Goal: Task Accomplishment & Management: Use online tool/utility

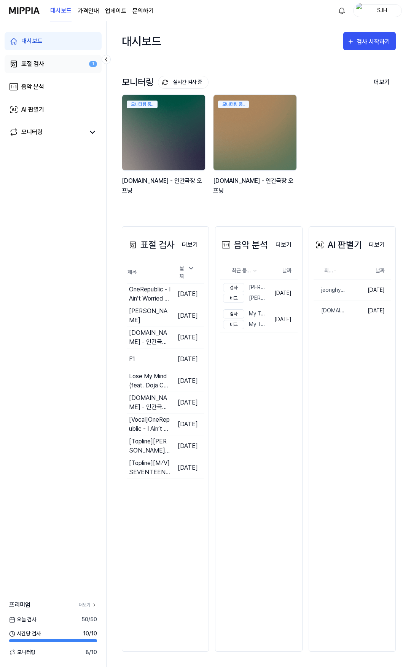
click at [56, 57] on link "표절 검사 1" at bounding box center [53, 64] width 97 height 18
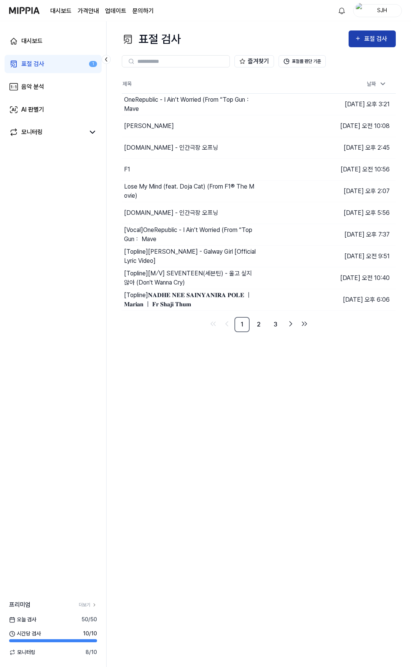
click at [363, 42] on div "표절 검사" at bounding box center [372, 39] width 35 height 10
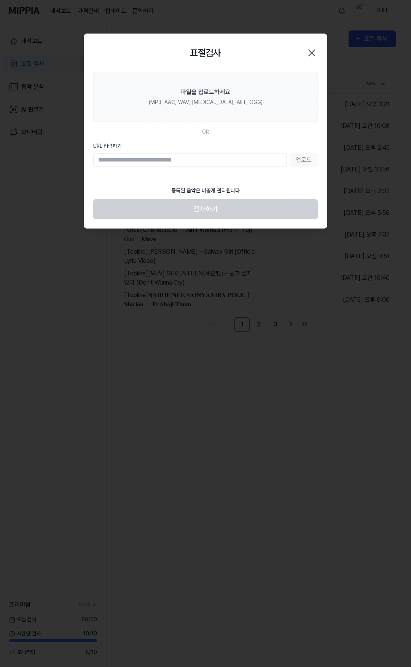
click at [154, 157] on input "URL 입력하기" at bounding box center [189, 160] width 193 height 14
paste input "**********"
type input "**********"
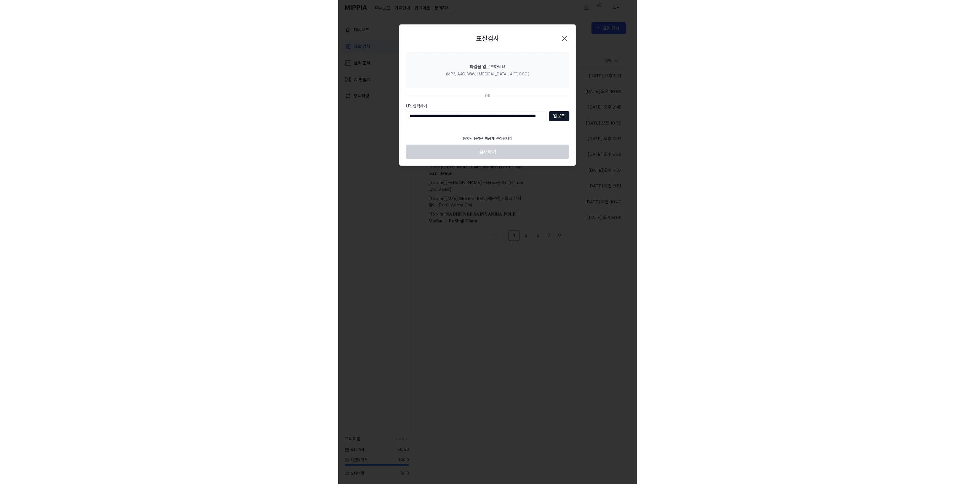
scroll to position [0, 0]
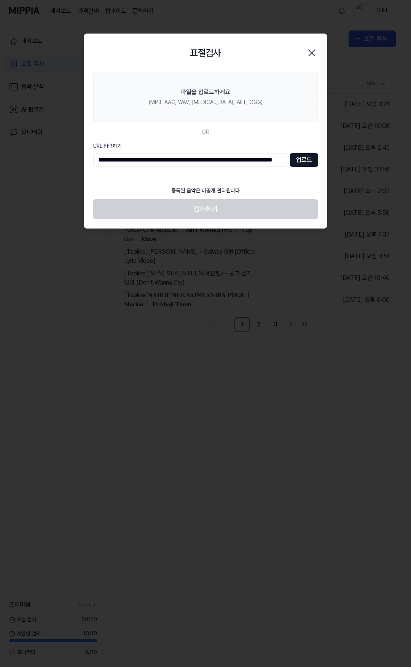
click at [302, 162] on button "업로드" at bounding box center [304, 160] width 28 height 14
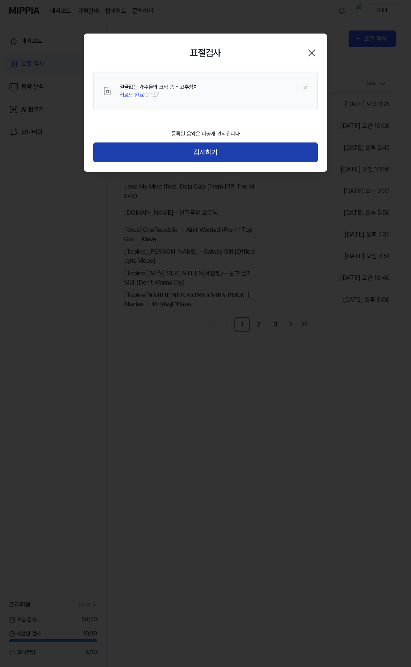
click at [213, 150] on button "검사하기" at bounding box center [205, 152] width 225 height 20
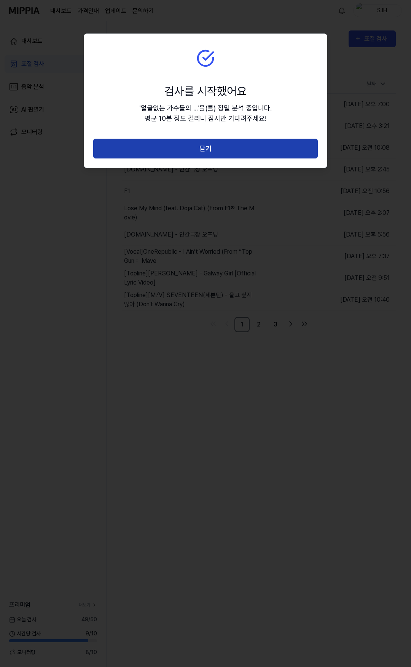
click at [208, 149] on button "닫기" at bounding box center [205, 149] width 225 height 20
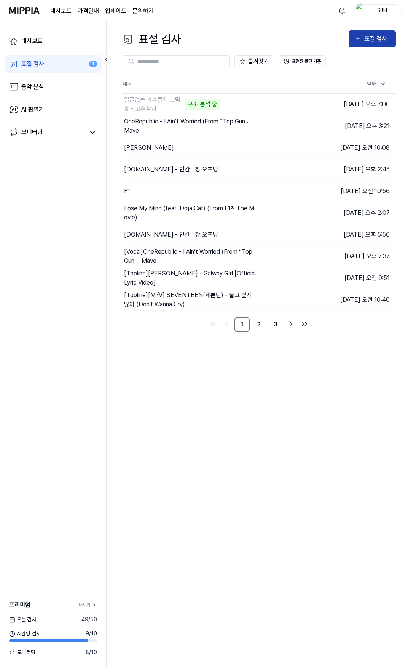
click at [356, 37] on icon "button" at bounding box center [358, 38] width 6 height 9
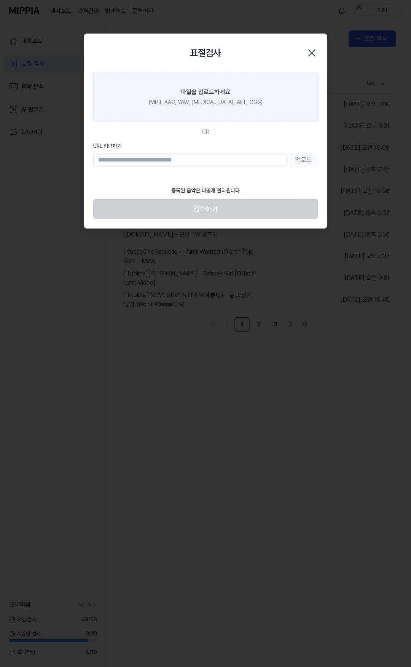
click at [263, 98] on label "파일을 업로드하세요 (MP3, AAC, WAV, [MEDICAL_DATA], AIFF, OGG)" at bounding box center [205, 97] width 225 height 50
click at [0, 0] on input "파일을 업로드하세요 (MP3, AAC, WAV, [MEDICAL_DATA], AIFF, OGG)" at bounding box center [0, 0] width 0 height 0
click at [231, 80] on label "파일을 업로드하세요 (MP3, AAC, WAV, [MEDICAL_DATA], AIFF, OGG)" at bounding box center [205, 97] width 225 height 50
click at [0, 0] on input "파일을 업로드하세요 (MP3, AAC, WAV, [MEDICAL_DATA], AIFF, OGG)" at bounding box center [0, 0] width 0 height 0
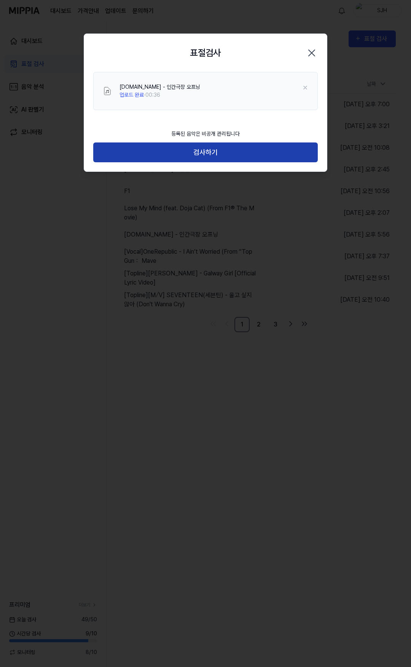
click at [206, 152] on button "검사하기" at bounding box center [205, 152] width 225 height 20
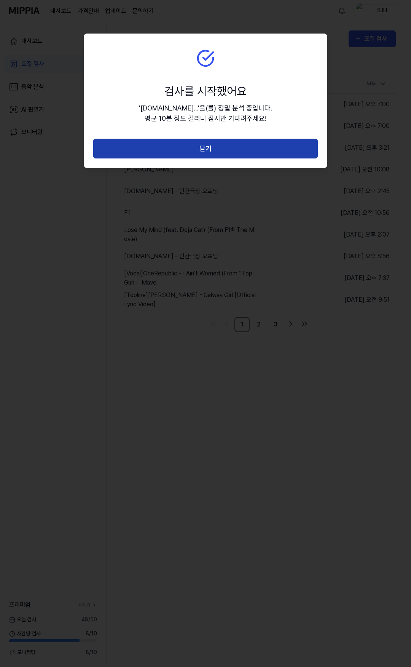
click at [149, 147] on button "닫기" at bounding box center [205, 149] width 225 height 20
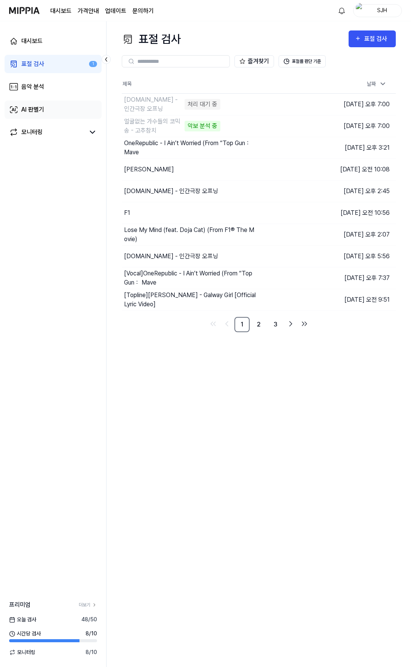
click at [51, 104] on link "AI 판별기" at bounding box center [53, 110] width 97 height 18
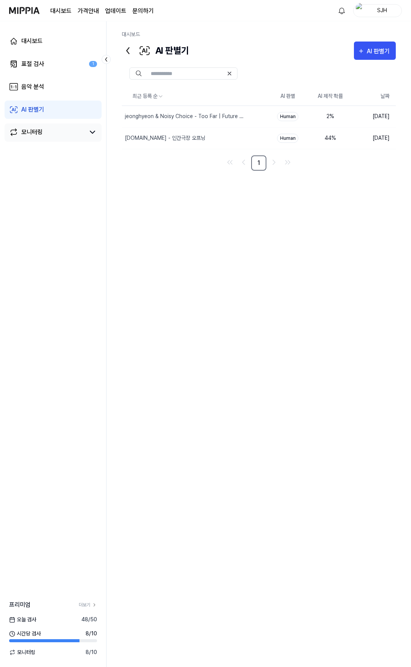
click at [50, 132] on link "모니터링" at bounding box center [47, 132] width 76 height 9
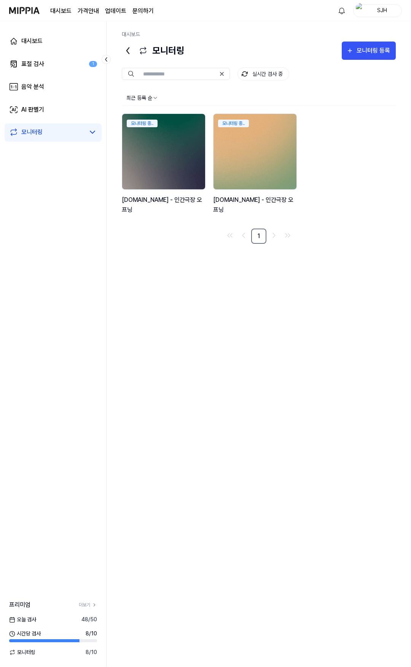
click at [253, 146] on img at bounding box center [254, 151] width 91 height 83
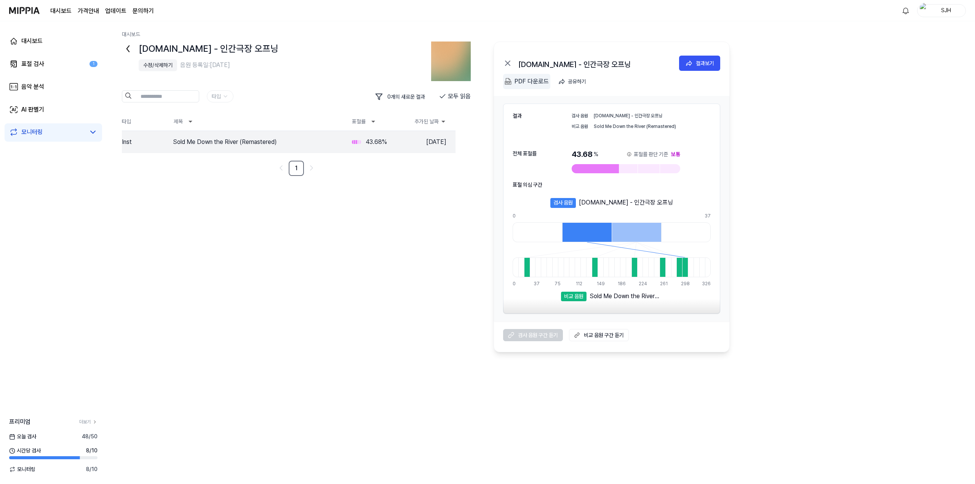
click at [411, 84] on div "PDF 다운로드" at bounding box center [531, 82] width 34 height 10
click at [77, 136] on link "모니터링" at bounding box center [47, 132] width 76 height 9
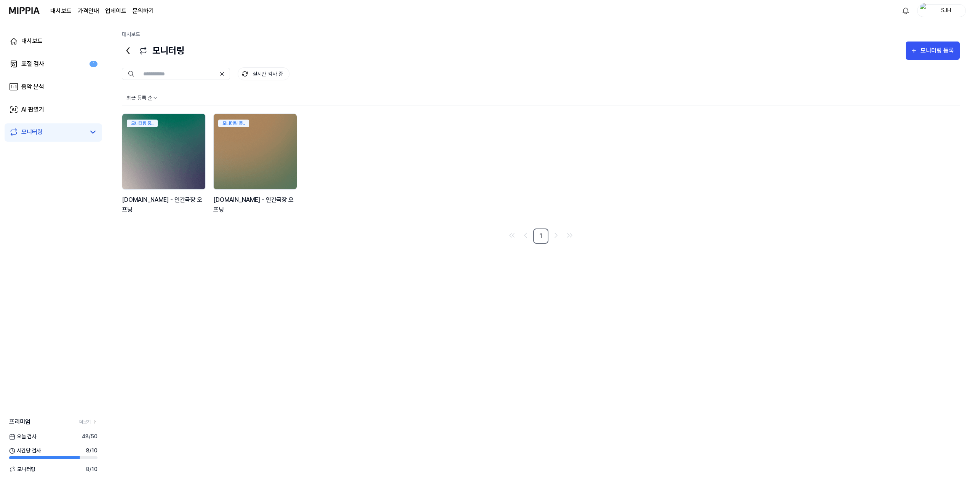
click at [164, 152] on img at bounding box center [163, 151] width 91 height 83
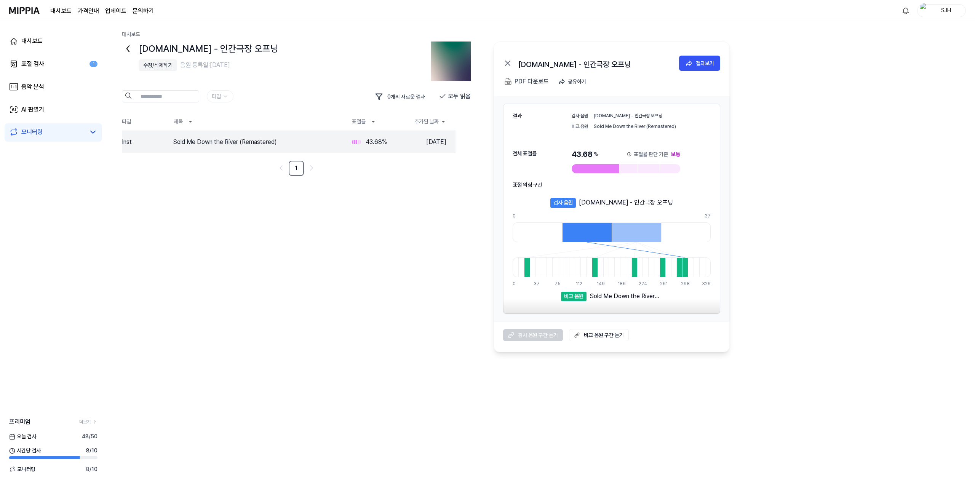
click at [0, 0] on div "결과보기" at bounding box center [0, 0] width 0 height 0
click at [411, 81] on div "PDF 다운로드" at bounding box center [531, 82] width 34 height 10
click at [47, 64] on link "표절 검사 1" at bounding box center [53, 64] width 97 height 18
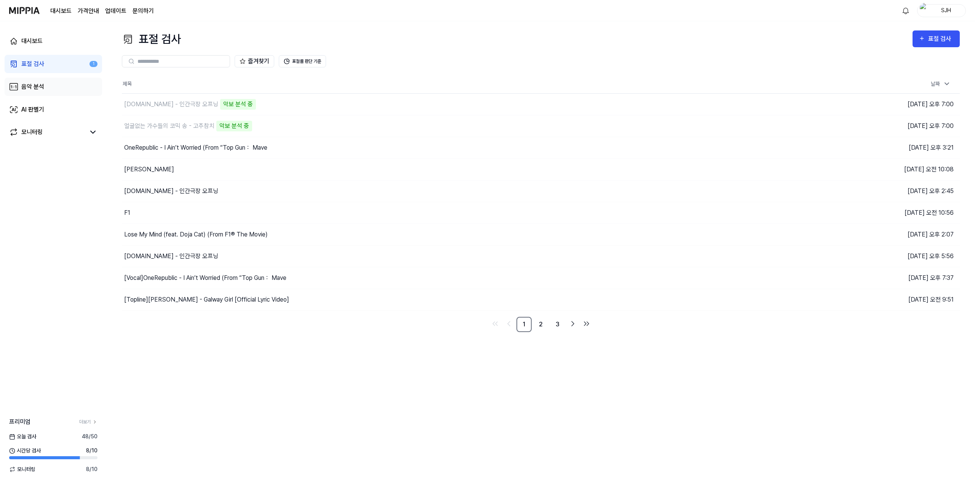
click at [44, 85] on link "음악 분석" at bounding box center [53, 87] width 97 height 18
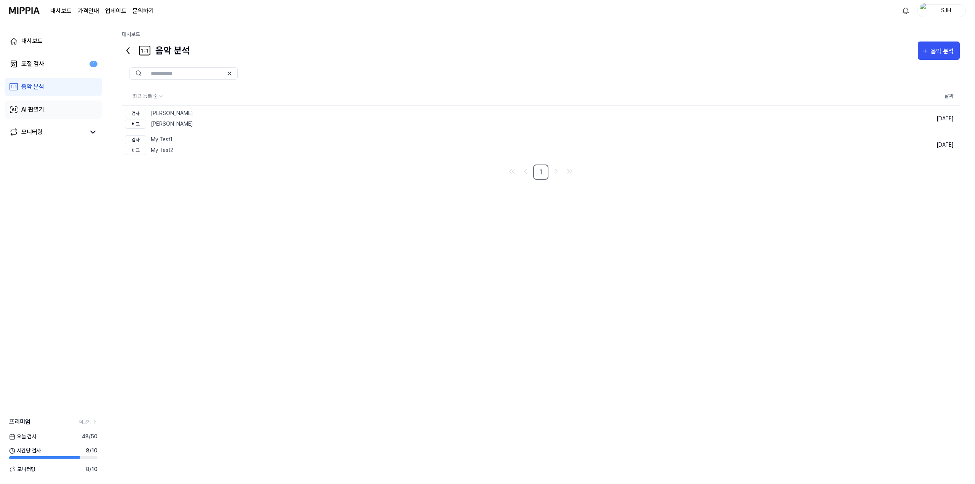
click at [60, 104] on link "AI 판별기" at bounding box center [53, 110] width 97 height 18
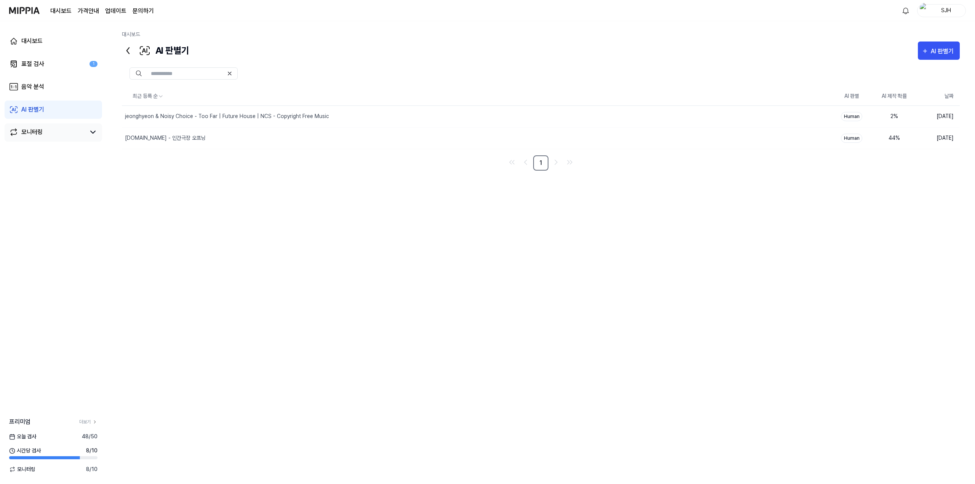
click at [60, 125] on div "모니터링" at bounding box center [53, 132] width 97 height 18
click at [60, 108] on link "AI 판별기" at bounding box center [53, 110] width 97 height 18
click at [56, 85] on link "음악 분석" at bounding box center [53, 87] width 97 height 18
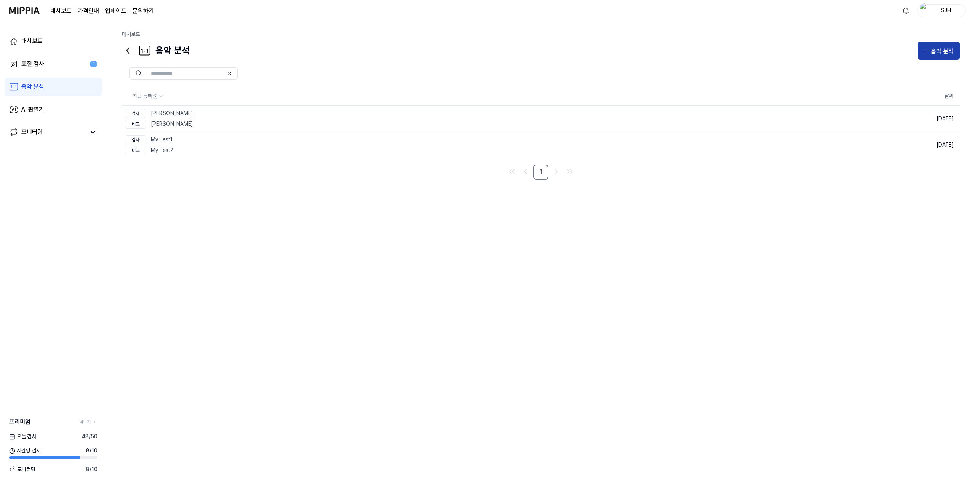
click at [411, 49] on div "음악 분석" at bounding box center [943, 51] width 25 height 10
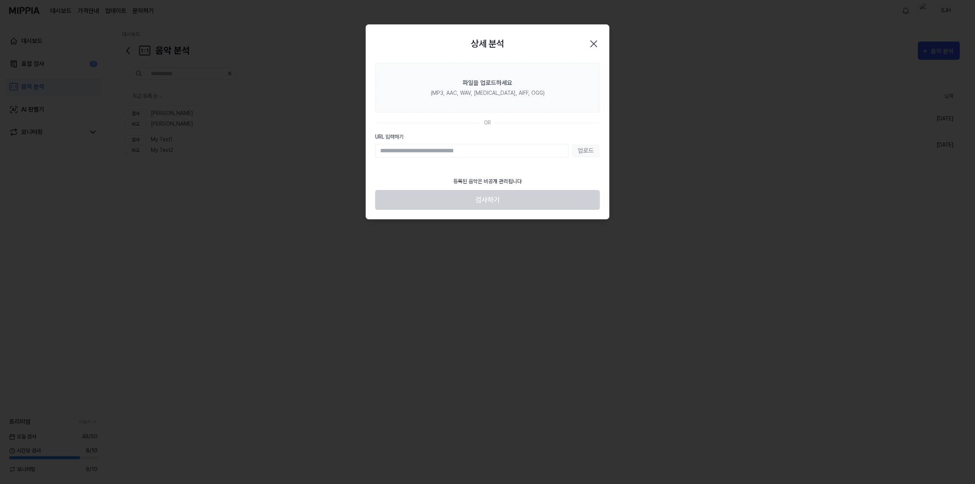
drag, startPoint x: 287, startPoint y: 300, endPoint x: 284, endPoint y: 296, distance: 5.1
click at [284, 297] on div at bounding box center [487, 242] width 975 height 484
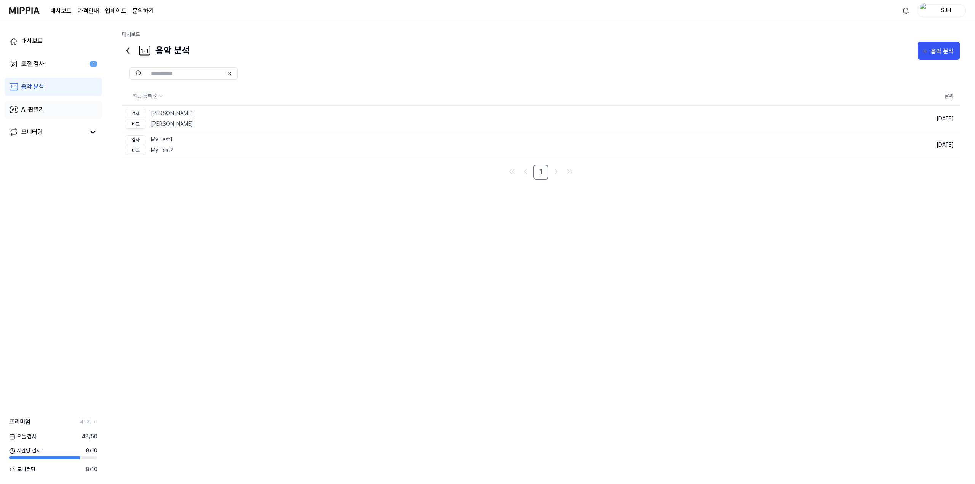
click at [70, 105] on link "AI 판별기" at bounding box center [53, 110] width 97 height 18
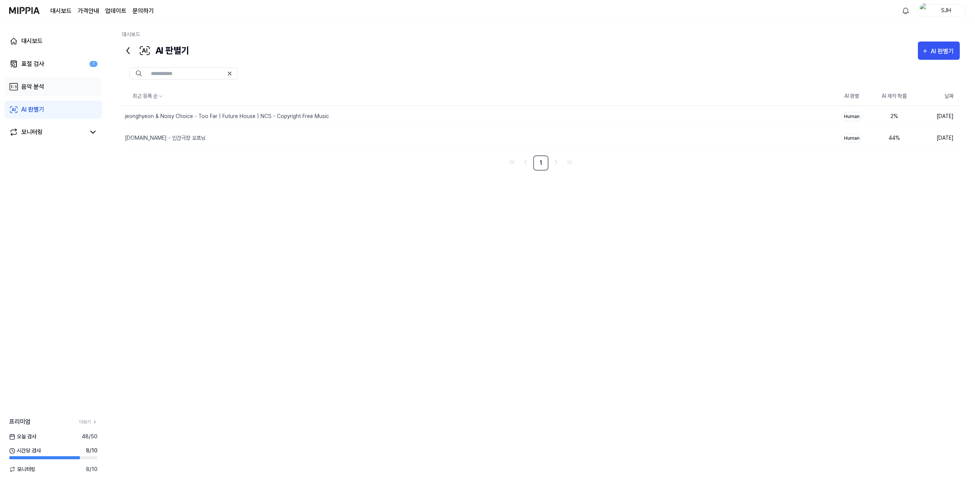
click at [67, 94] on link "음악 분석" at bounding box center [53, 87] width 97 height 18
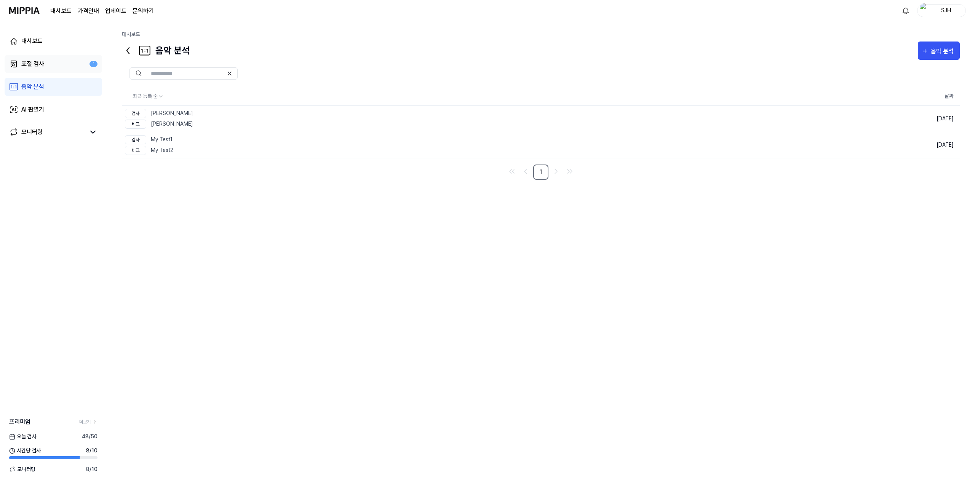
click at [52, 65] on link "표절 검사 1" at bounding box center [53, 64] width 97 height 18
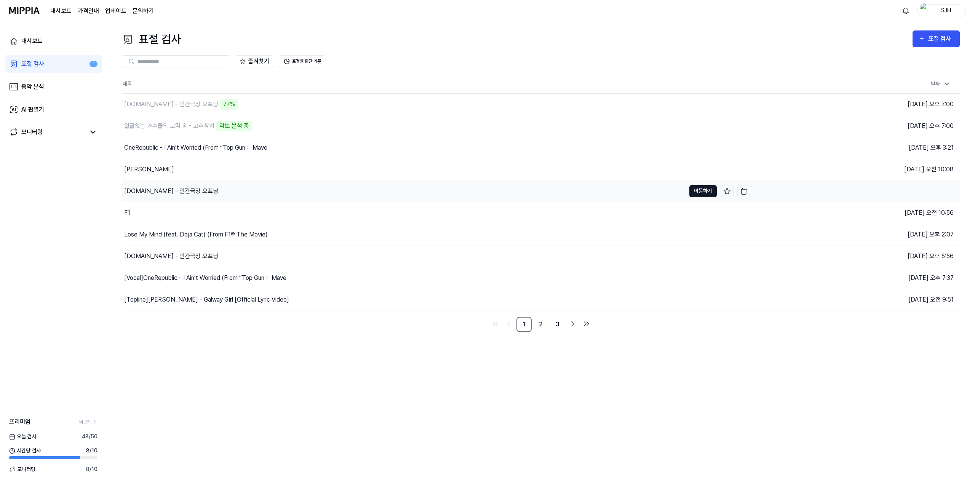
click at [411, 193] on button "이동하기" at bounding box center [702, 191] width 27 height 12
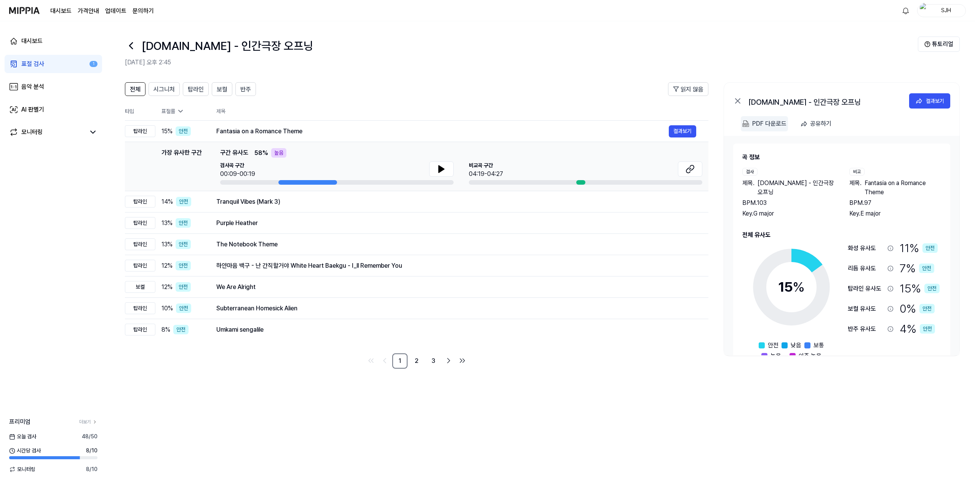
click at [411, 124] on div "PDF 다운로드" at bounding box center [769, 124] width 34 height 10
click at [411, 267] on button "결과보기" at bounding box center [682, 266] width 27 height 12
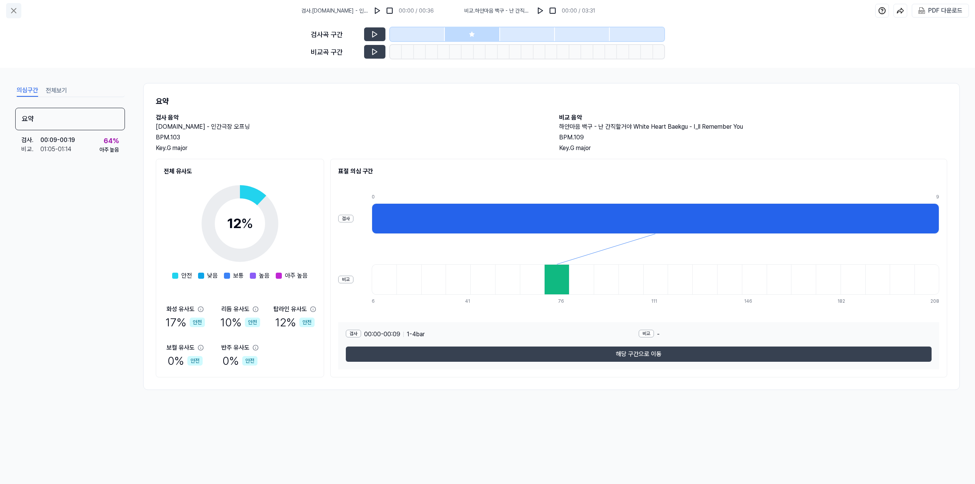
click at [16, 9] on icon at bounding box center [13, 10] width 5 height 5
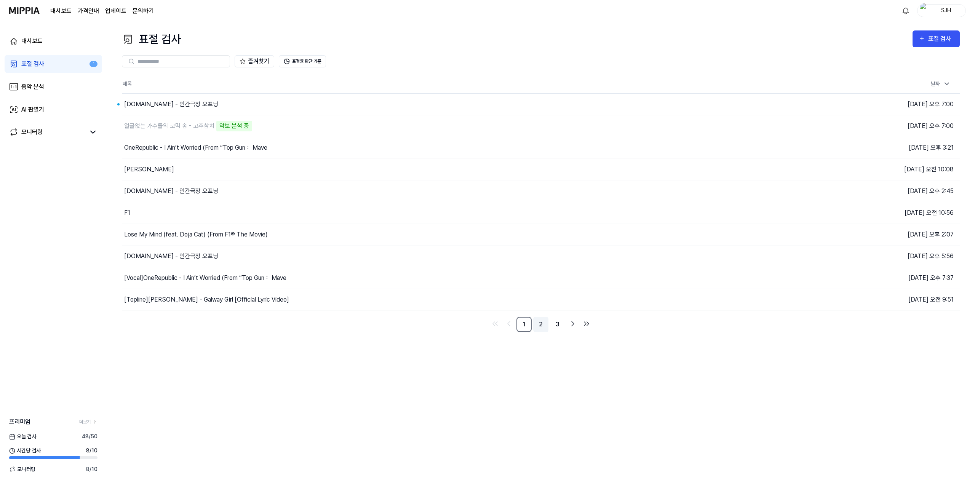
click at [411, 323] on link "2" at bounding box center [540, 324] width 15 height 15
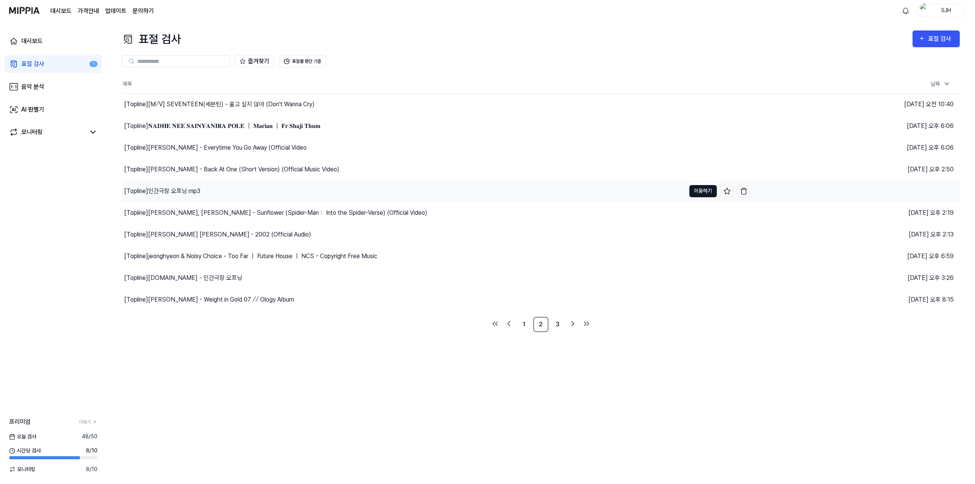
click at [411, 190] on button "이동하기" at bounding box center [702, 191] width 27 height 12
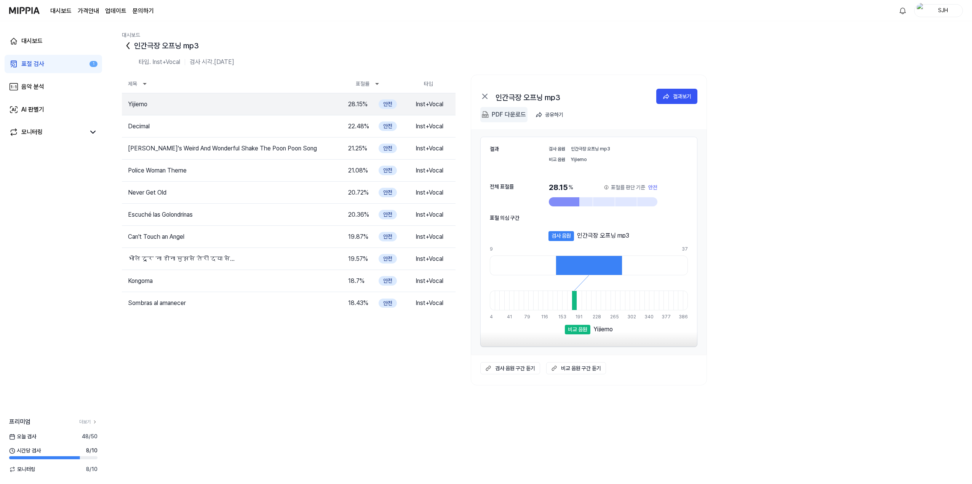
click at [411, 115] on div "PDF 다운로드" at bounding box center [509, 115] width 34 height 10
click at [47, 67] on link "표절 검사 1" at bounding box center [53, 64] width 97 height 18
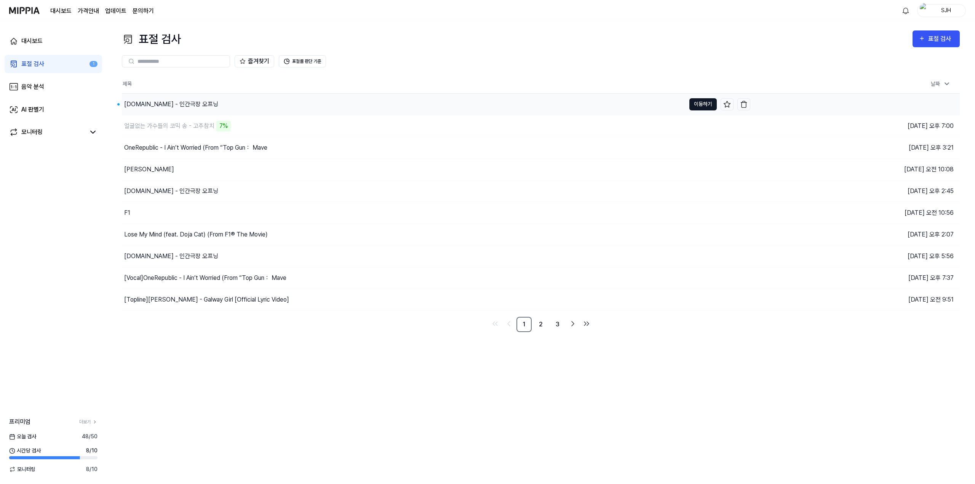
click at [411, 104] on button "이동하기" at bounding box center [702, 104] width 27 height 12
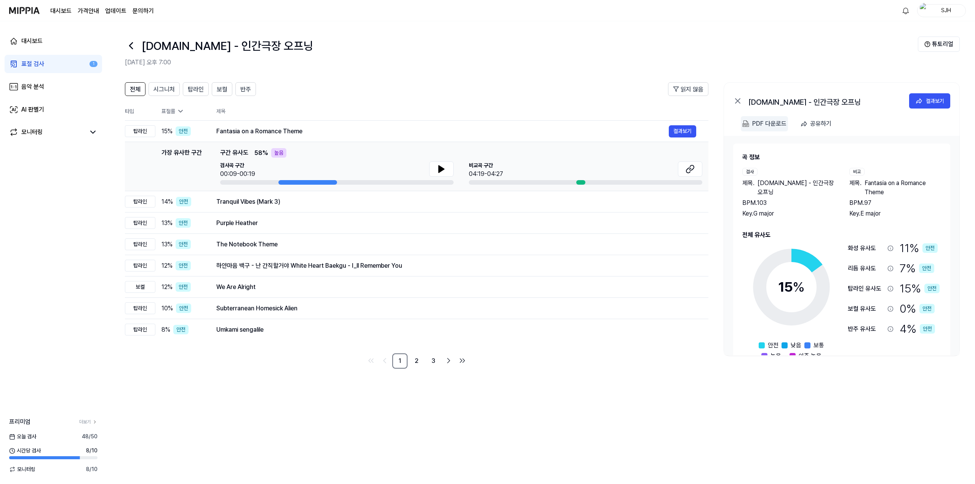
click at [411, 128] on div "PDF 다운로드" at bounding box center [769, 124] width 34 height 10
click at [39, 41] on div "대시보드" at bounding box center [31, 41] width 21 height 9
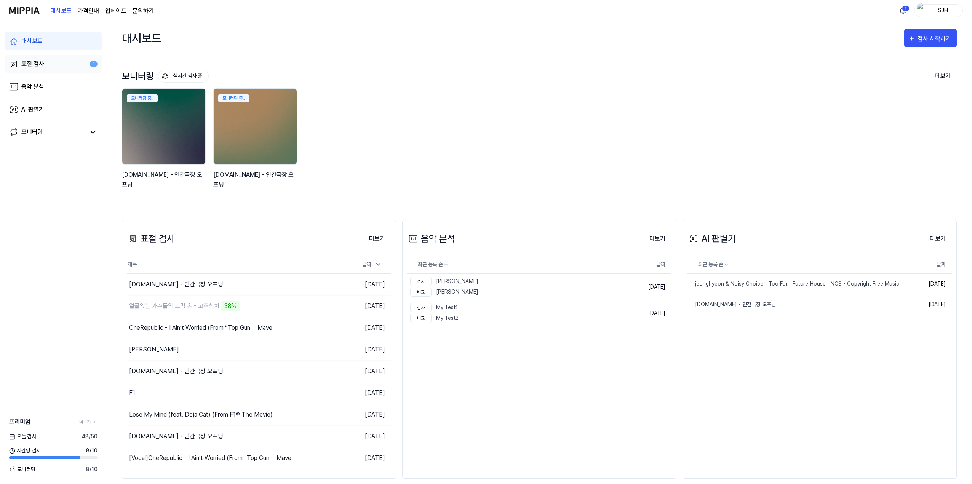
click at [37, 67] on div "표절 검사" at bounding box center [32, 63] width 23 height 9
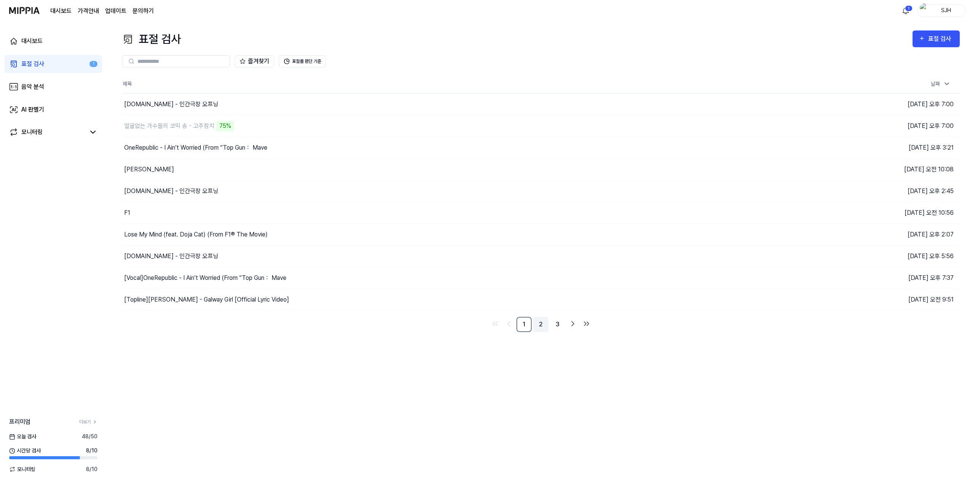
click at [411, 326] on link "2" at bounding box center [540, 324] width 15 height 15
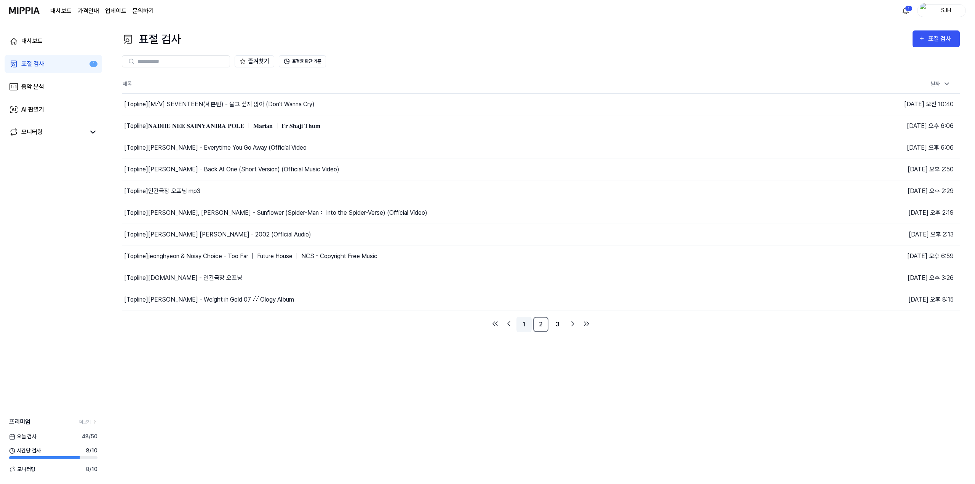
click at [411, 323] on link "1" at bounding box center [523, 324] width 15 height 15
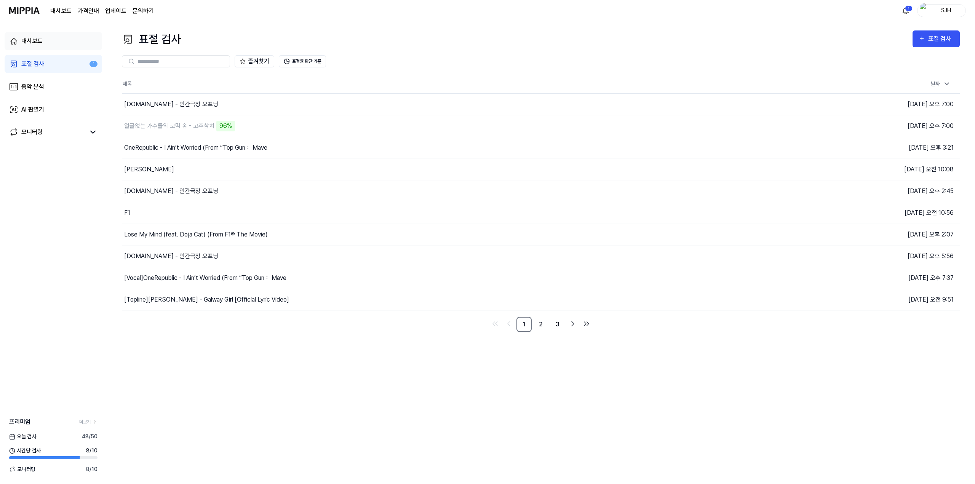
click at [50, 43] on link "대시보드" at bounding box center [53, 41] width 97 height 18
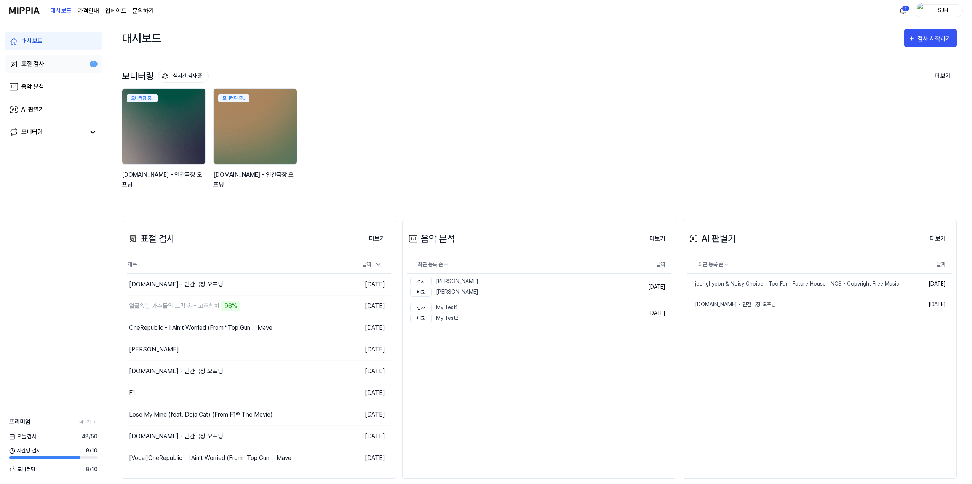
click at [37, 62] on div "표절 검사" at bounding box center [32, 63] width 23 height 9
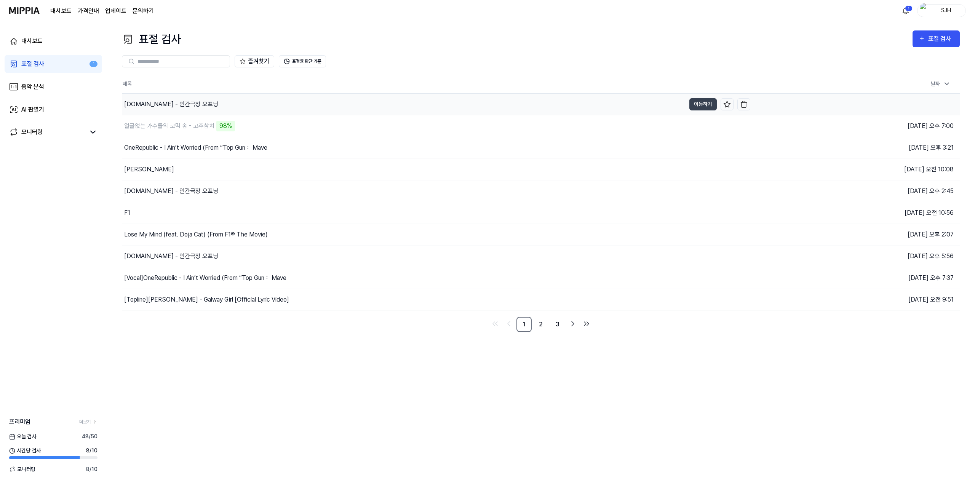
click at [381, 109] on div "[DOMAIN_NAME] - 인간극장 오프닝" at bounding box center [403, 104] width 563 height 21
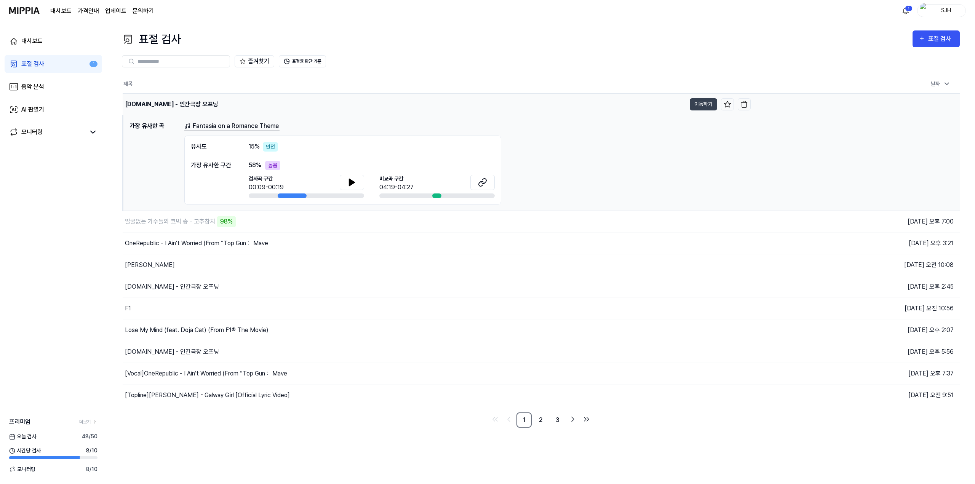
click at [176, 102] on div "[DOMAIN_NAME] - 인간극장 오프닝" at bounding box center [171, 104] width 93 height 9
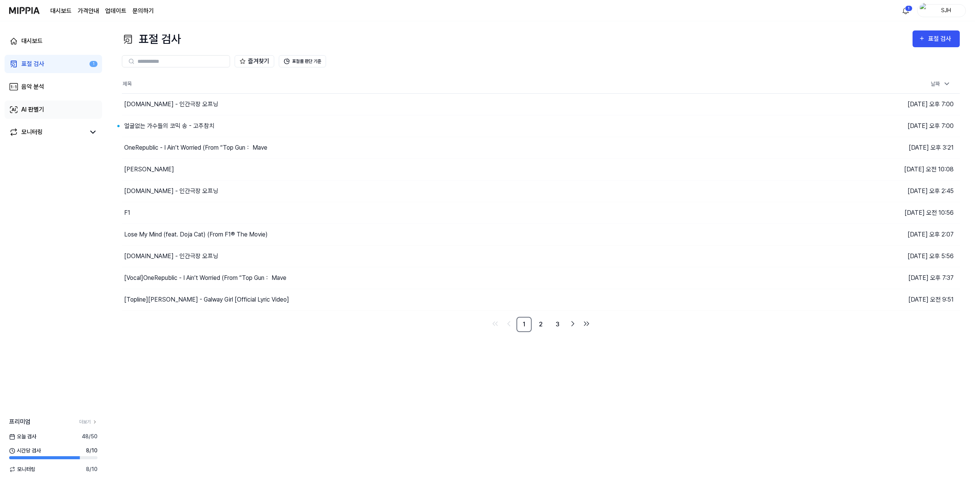
click at [64, 101] on link "AI 판별기" at bounding box center [53, 110] width 97 height 18
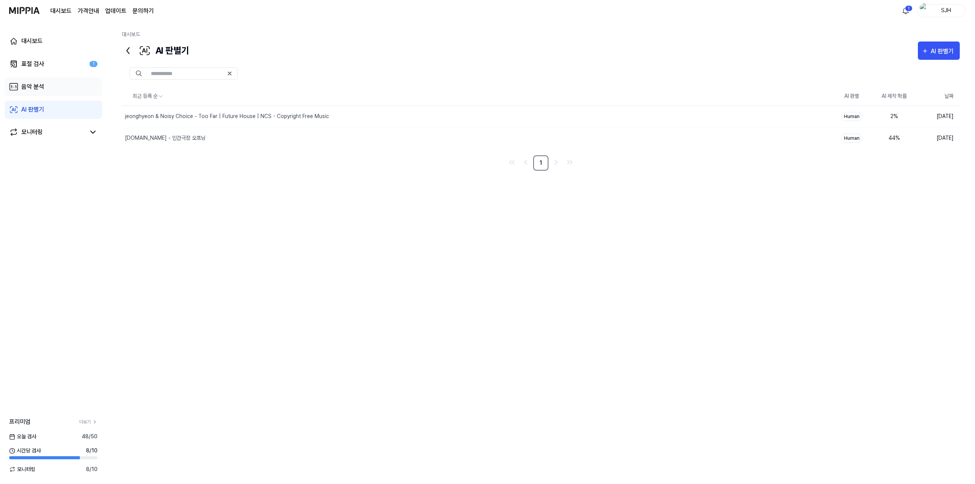
click at [66, 89] on link "음악 분석" at bounding box center [53, 87] width 97 height 18
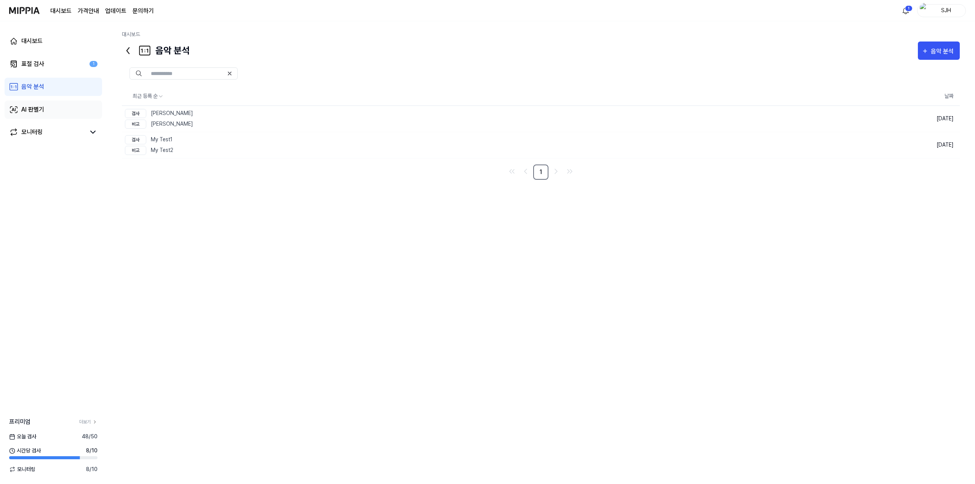
click at [58, 109] on link "AI 판별기" at bounding box center [53, 110] width 97 height 18
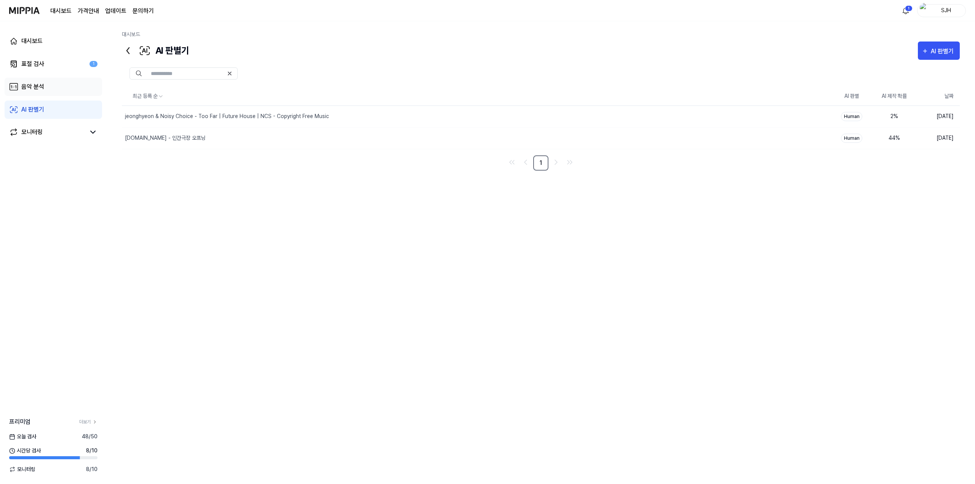
click at [66, 86] on link "음악 분석" at bounding box center [53, 87] width 97 height 18
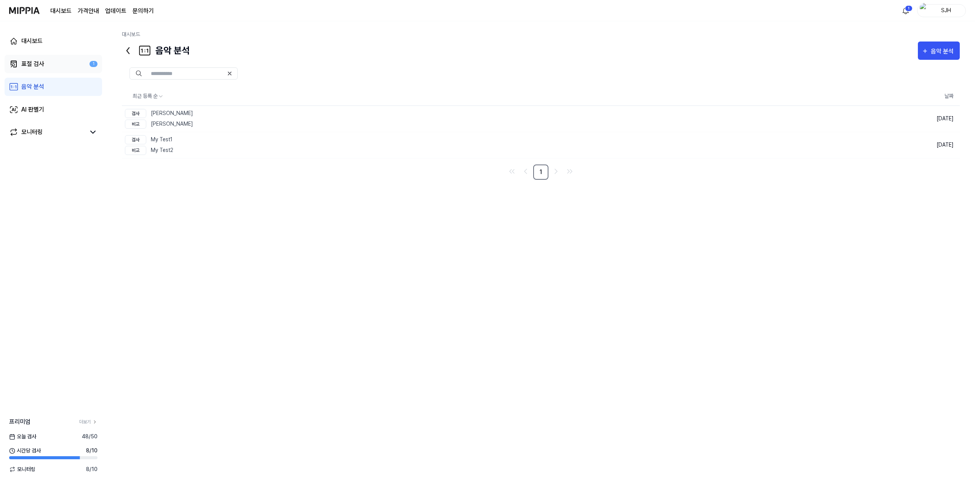
click at [79, 67] on link "표절 검사 1" at bounding box center [53, 64] width 97 height 18
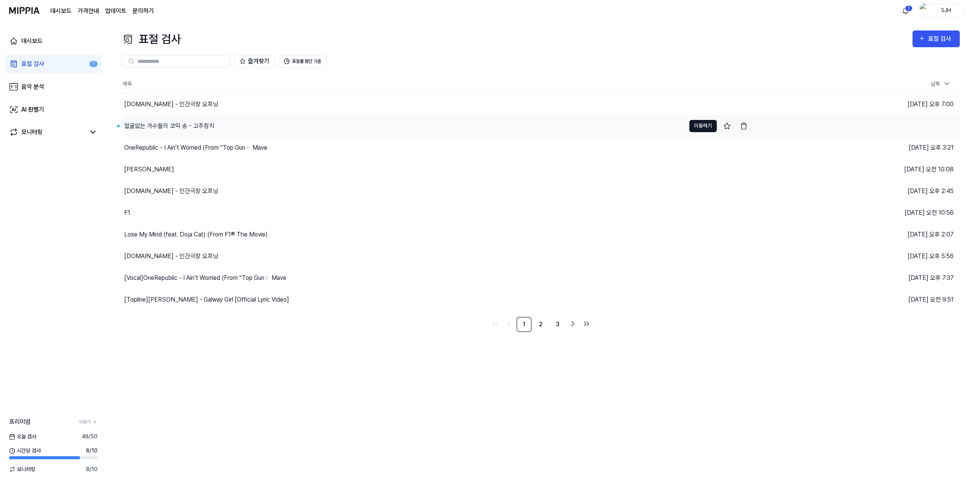
click at [411, 125] on button "이동하기" at bounding box center [702, 126] width 27 height 12
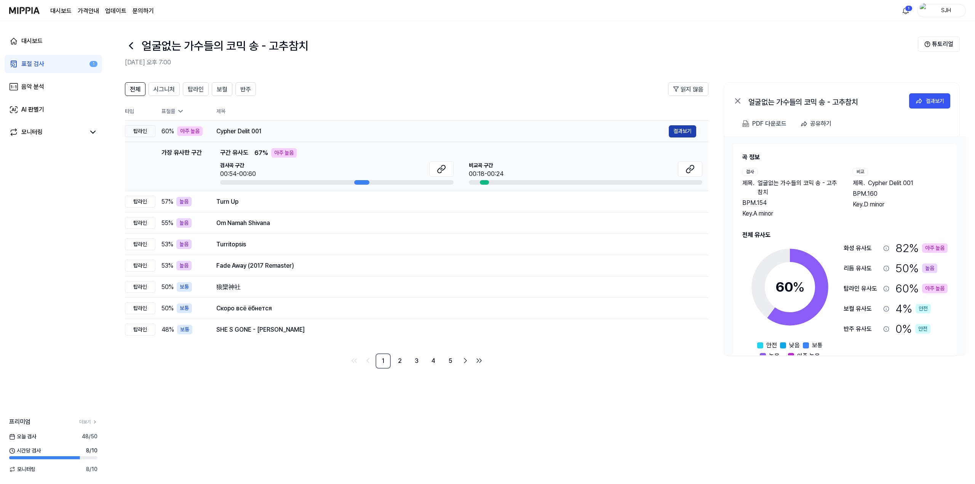
click at [411, 132] on button "결과보기" at bounding box center [682, 131] width 27 height 12
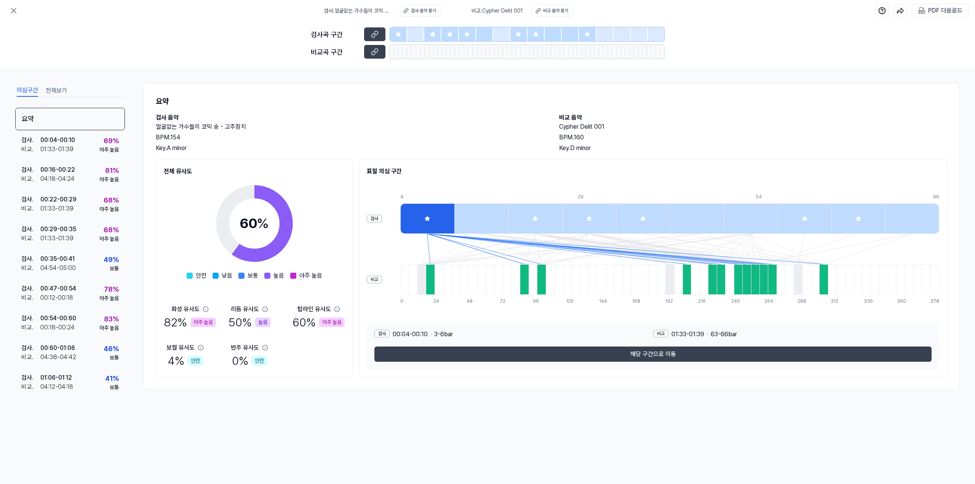
click at [411, 216] on div at bounding box center [481, 218] width 54 height 30
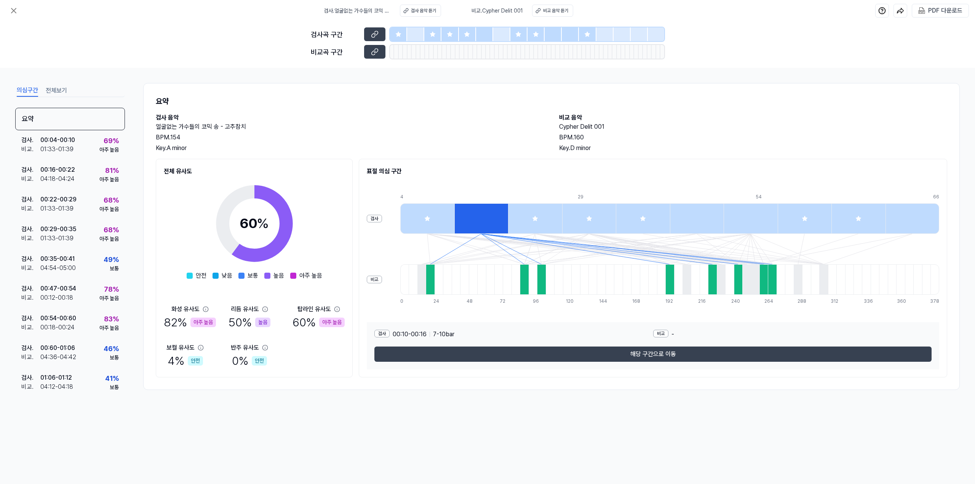
click at [411, 214] on div at bounding box center [535, 218] width 54 height 30
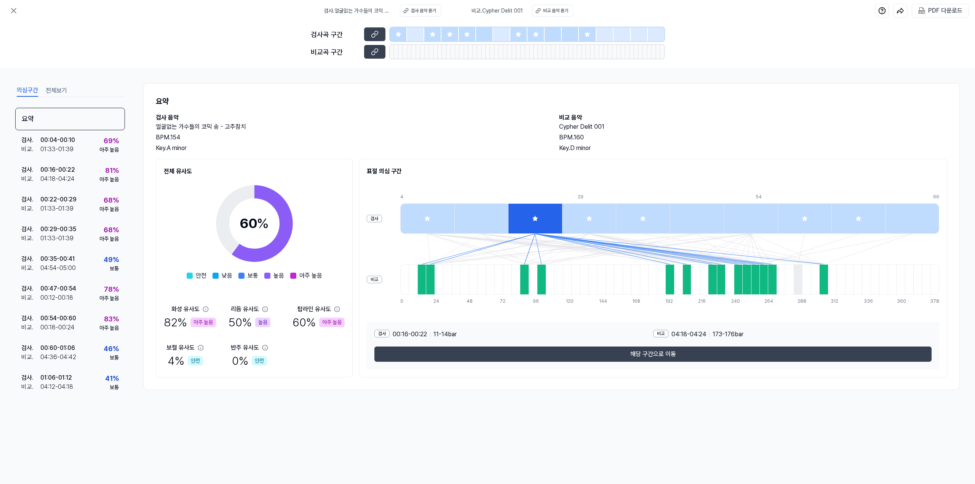
click at [411, 215] on div at bounding box center [589, 218] width 54 height 30
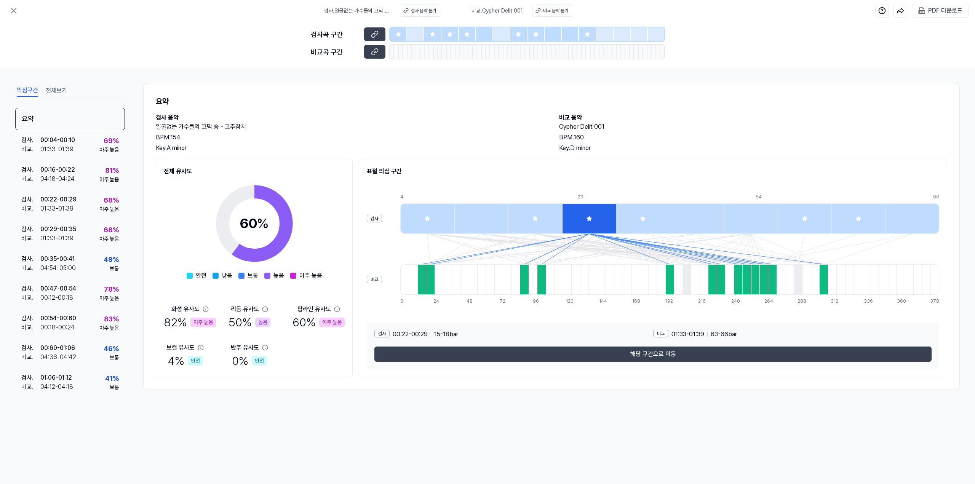
click at [411, 217] on div at bounding box center [643, 218] width 54 height 30
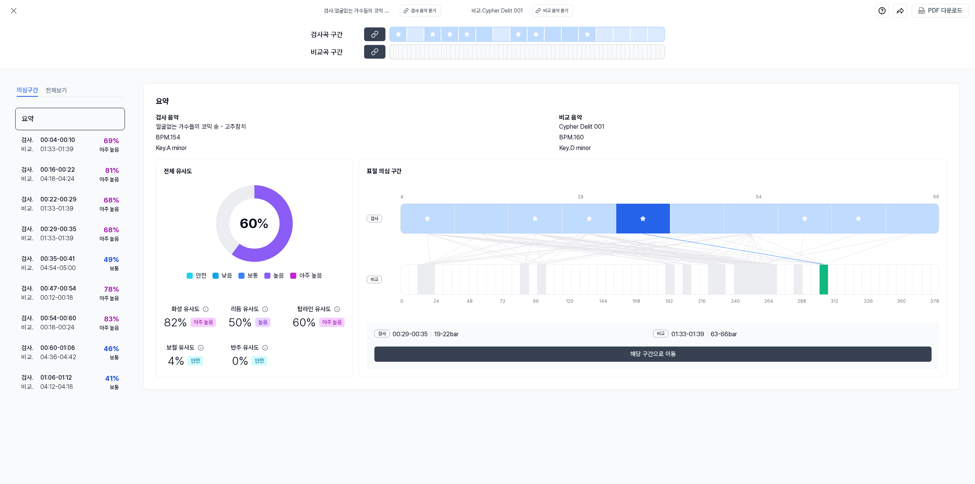
click at [411, 217] on div at bounding box center [697, 218] width 54 height 30
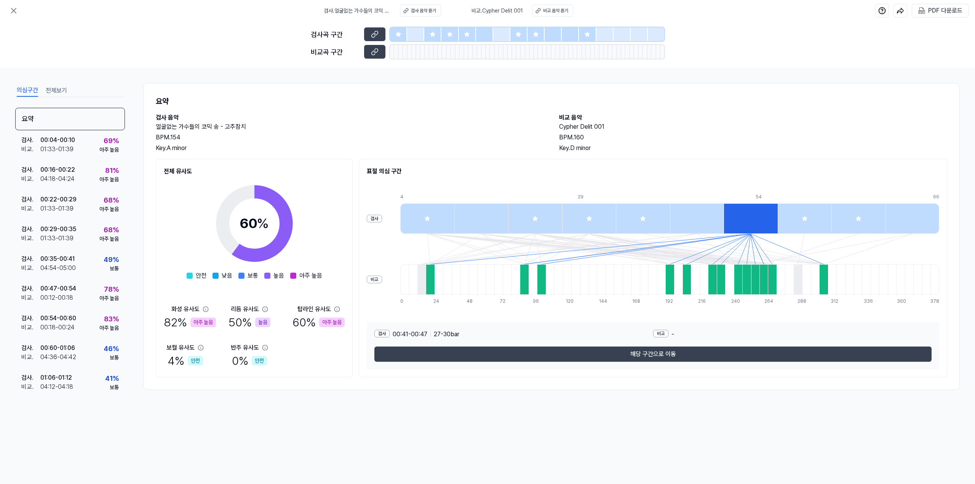
click at [411, 220] on div at bounding box center [804, 218] width 54 height 30
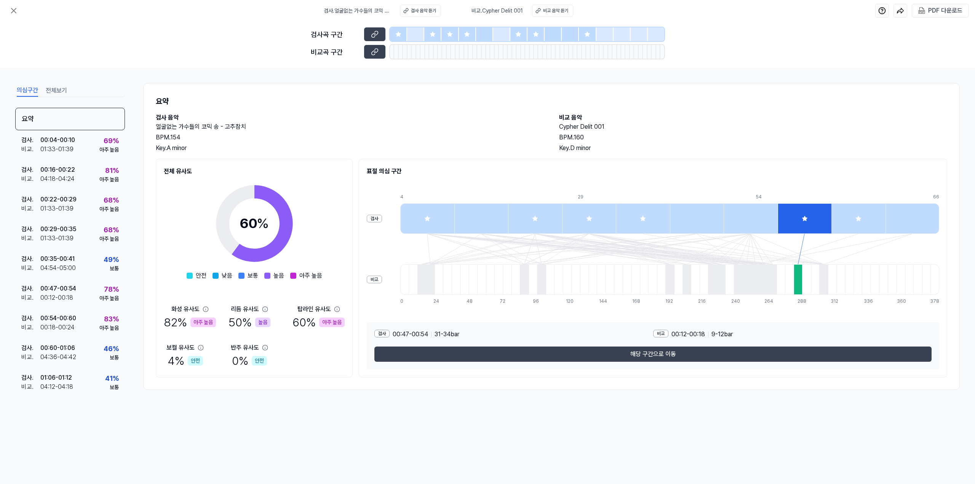
click at [411, 223] on div at bounding box center [858, 218] width 54 height 30
click at [13, 13] on icon at bounding box center [13, 10] width 9 height 9
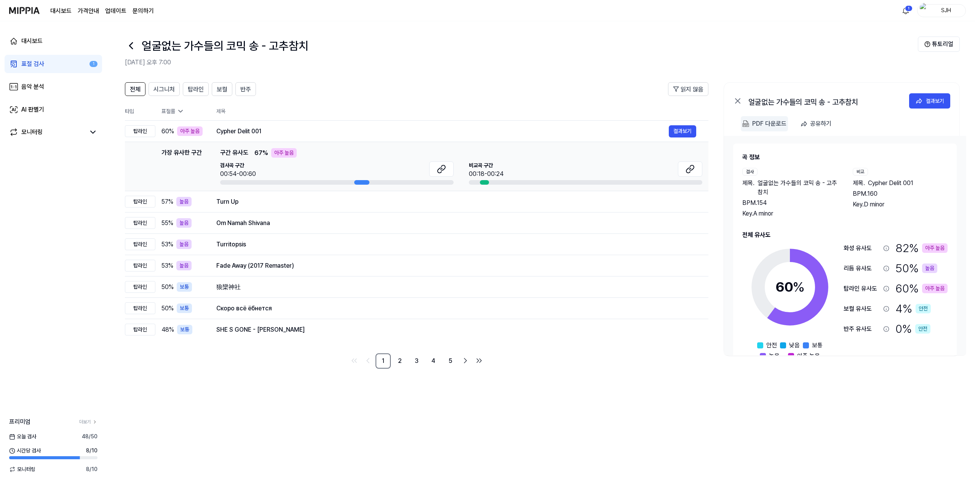
click at [411, 125] on div "PDF 다운로드" at bounding box center [769, 124] width 34 height 10
click at [38, 11] on img at bounding box center [24, 10] width 30 height 21
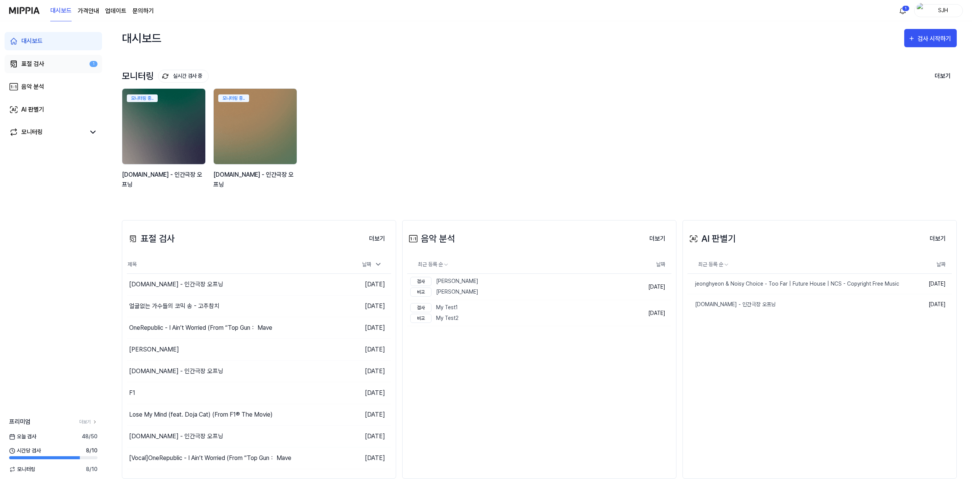
click at [57, 60] on link "표절 검사 1" at bounding box center [53, 64] width 97 height 18
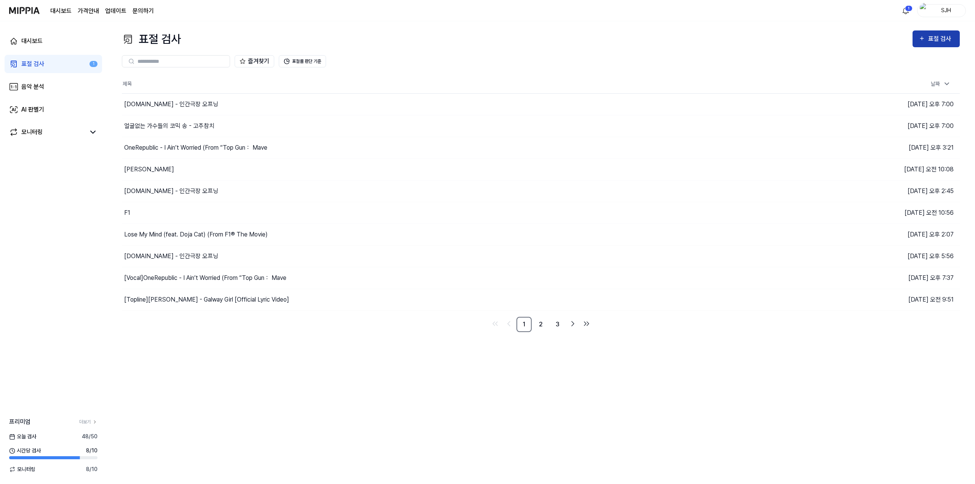
click at [411, 37] on icon "button" at bounding box center [921, 38] width 3 height 3
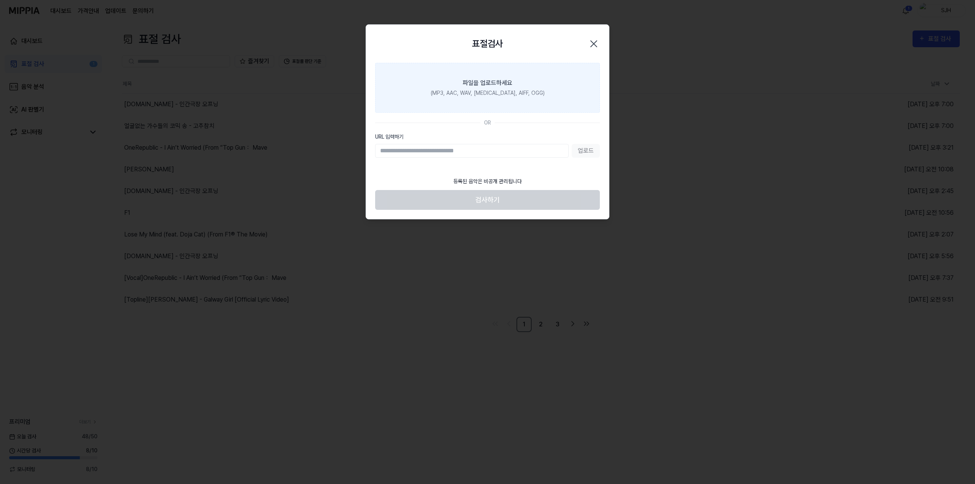
click at [411, 88] on label "파일을 업로드하세요 (MP3, AAC, WAV, [MEDICAL_DATA], AIFF, OGG)" at bounding box center [487, 88] width 225 height 50
click at [0, 0] on input "파일을 업로드하세요 (MP3, AAC, WAV, [MEDICAL_DATA], AIFF, OGG)" at bounding box center [0, 0] width 0 height 0
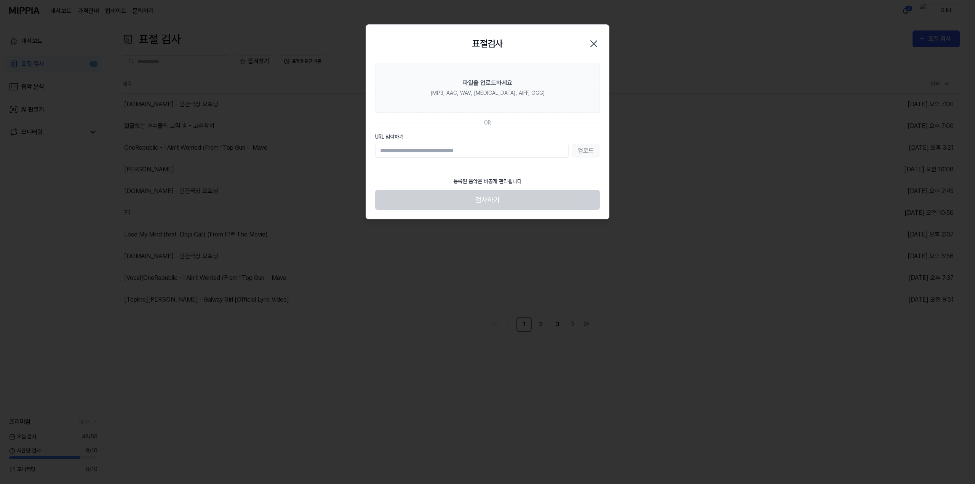
click at [411, 154] on input "URL 입력하기" at bounding box center [471, 151] width 193 height 14
paste input "**********"
type input "**********"
click at [411, 151] on button "업로드" at bounding box center [585, 151] width 28 height 14
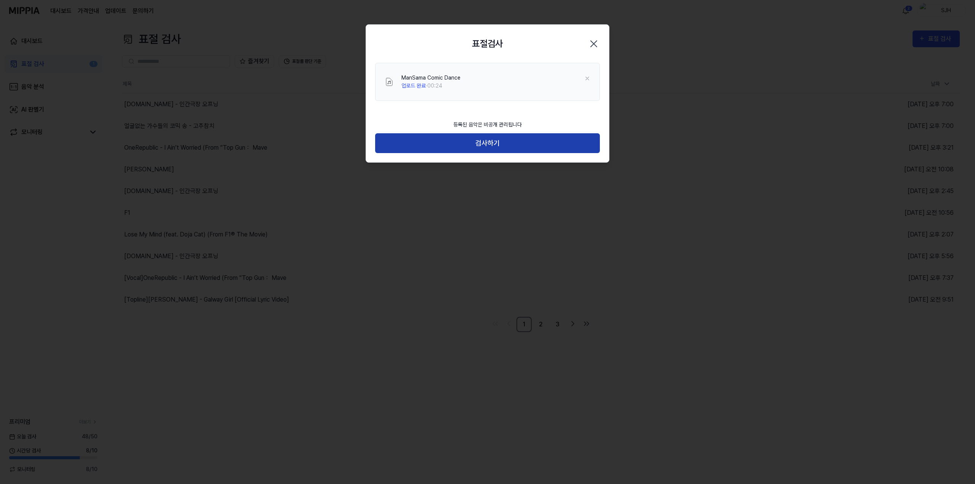
click at [411, 146] on button "검사하기" at bounding box center [487, 143] width 225 height 20
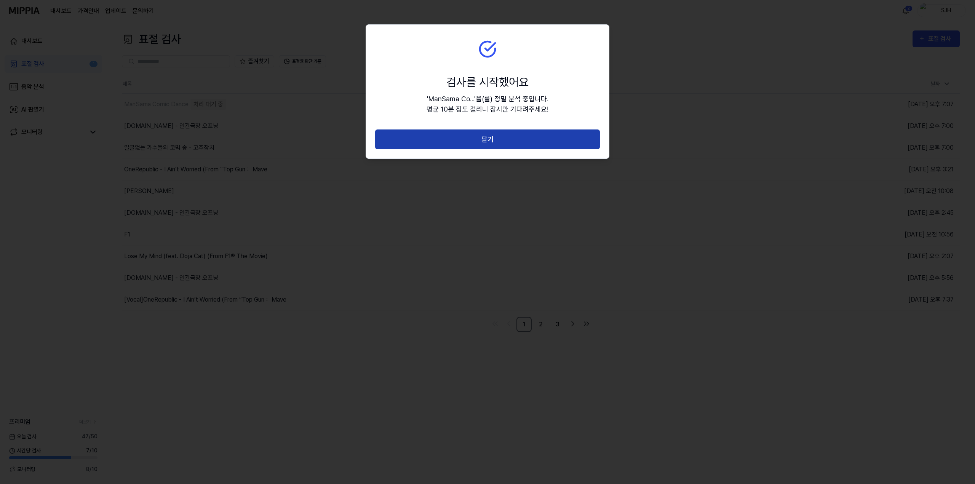
click at [411, 144] on button "닫기" at bounding box center [487, 139] width 225 height 20
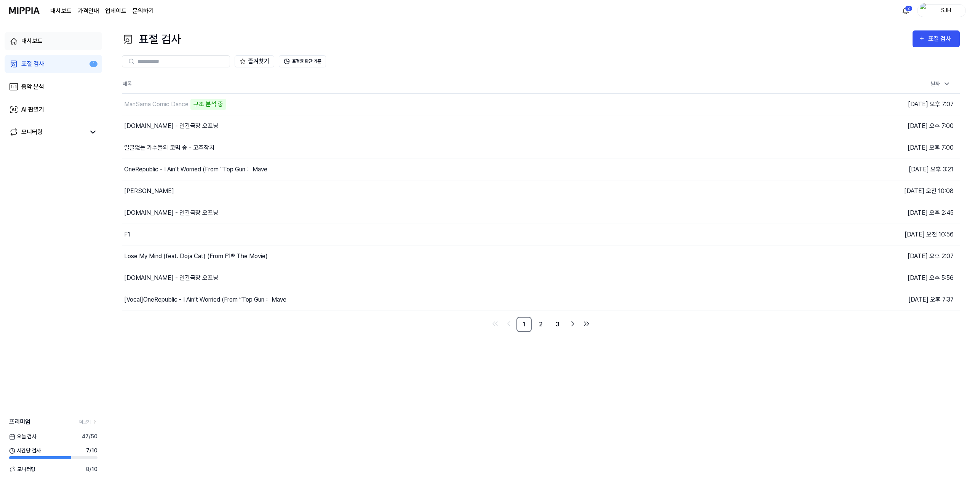
click at [61, 46] on link "대시보드" at bounding box center [53, 41] width 97 height 18
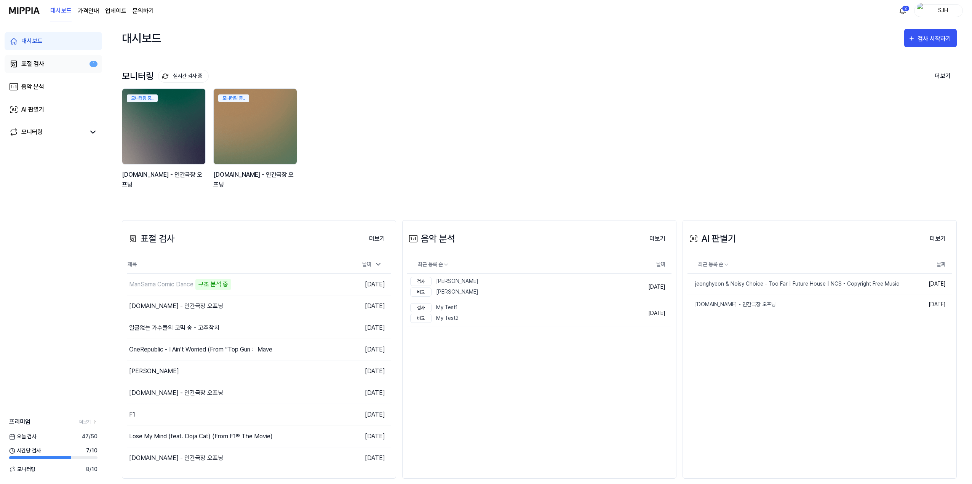
click at [38, 61] on div "표절 검사" at bounding box center [32, 63] width 23 height 9
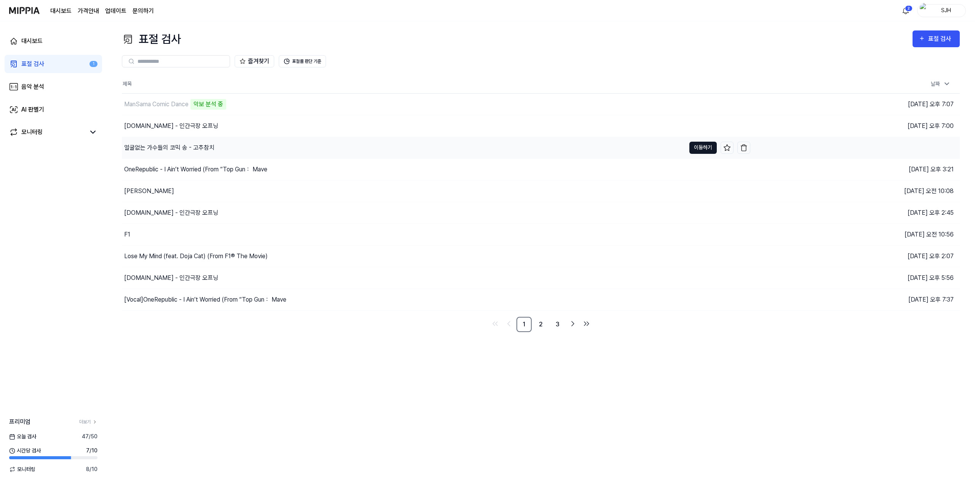
click at [411, 149] on button "이동하기" at bounding box center [702, 148] width 27 height 12
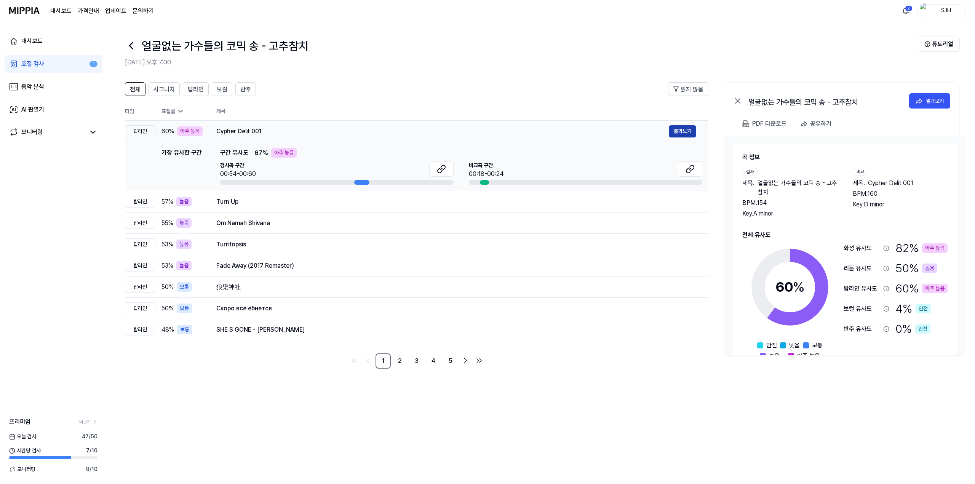
click at [411, 132] on button "결과보기" at bounding box center [682, 131] width 27 height 12
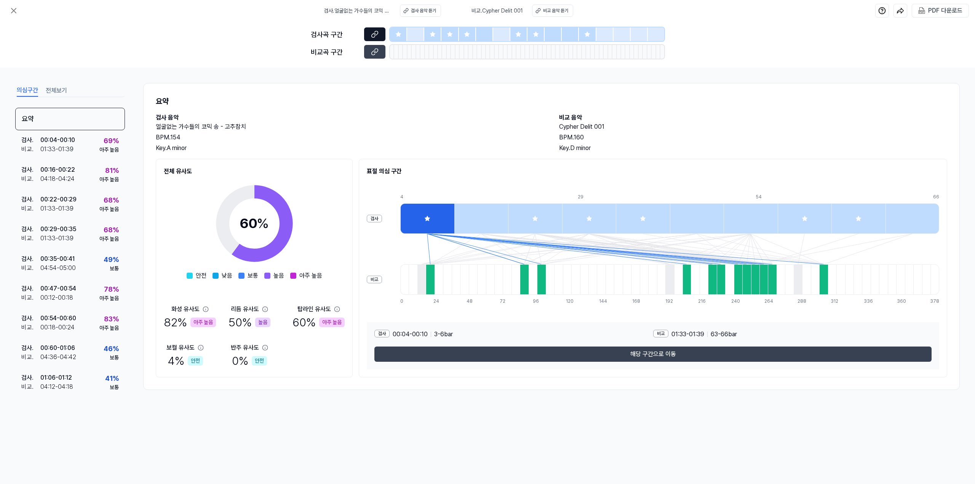
click at [373, 36] on icon at bounding box center [375, 34] width 8 height 8
click at [372, 51] on icon at bounding box center [374, 53] width 4 height 4
click at [11, 8] on icon at bounding box center [13, 10] width 5 height 5
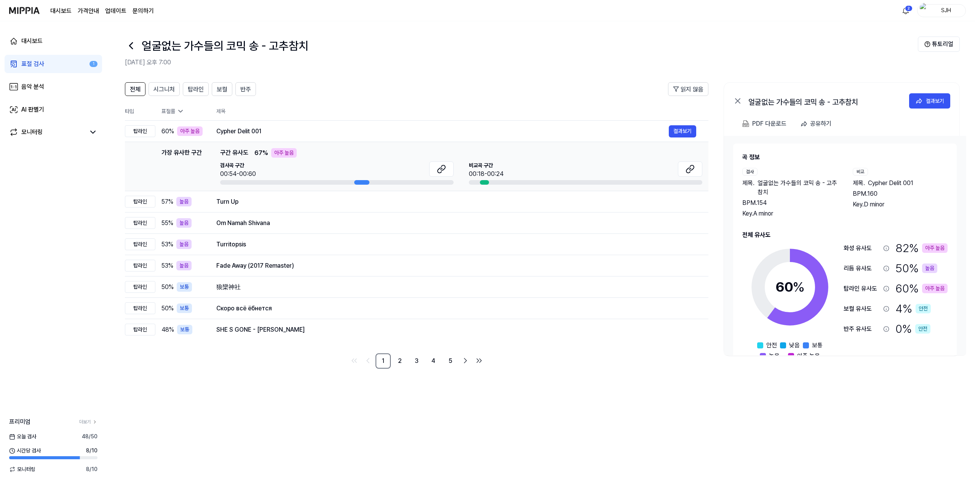
click at [27, 65] on div "표절 검사" at bounding box center [32, 63] width 23 height 9
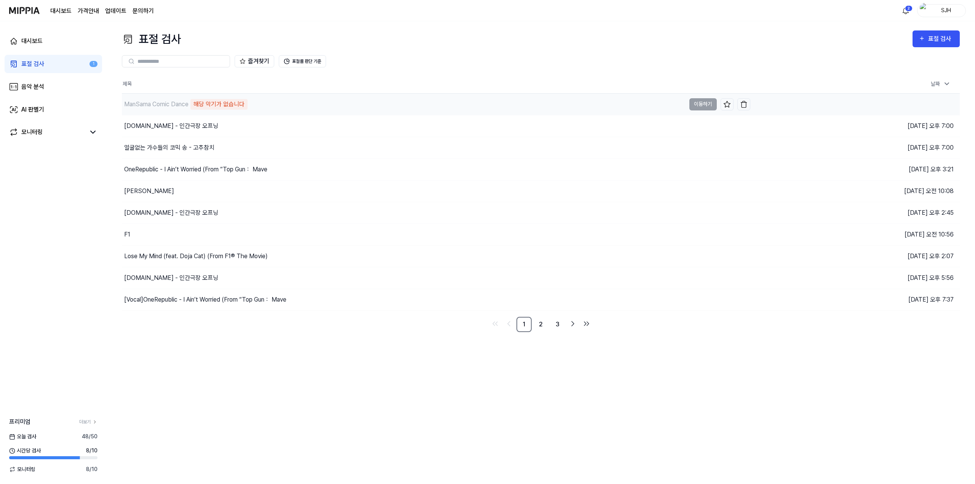
click at [182, 107] on div "ManSama Comic Dance" at bounding box center [156, 104] width 64 height 9
click at [307, 107] on div "ManSama Comic Dance 해당 악기가 없습니다" at bounding box center [403, 104] width 563 height 21
click at [302, 103] on div "ManSama Comic Dance 해당 악기가 없습니다" at bounding box center [403, 104] width 563 height 21
click at [411, 105] on td "ManSama Comic Dance 해당 악기가 없습니다 이동하기" at bounding box center [436, 104] width 628 height 21
click at [411, 105] on div "ManSama Comic Dance 해당 악기가 없습니다" at bounding box center [403, 104] width 563 height 21
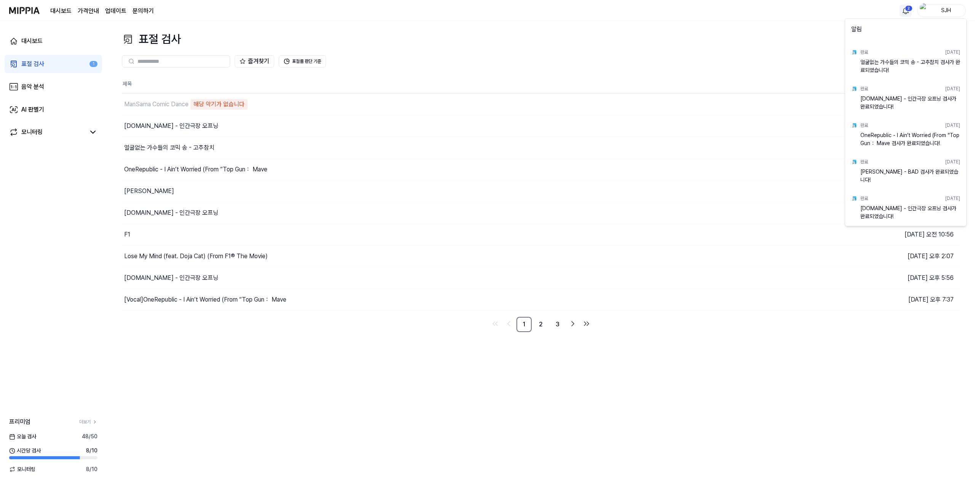
click at [411, 10] on html "대시보드 가격안내 업데이트 문의하기 2 SJH 대시보드 표절 검사 1 음악 분석 AI 판별기 모니터링 프리미엄 더보기 오늘 검사 48 / 50…" at bounding box center [487, 242] width 975 height 484
click at [411, 40] on html "대시보드 가격안내 업데이트 문의하기 SJH 대시보드 표절 검사 1 음악 분석 AI 판별기 모니터링 프리미엄 더보기 오늘 검사 48 / 50 시…" at bounding box center [487, 242] width 975 height 484
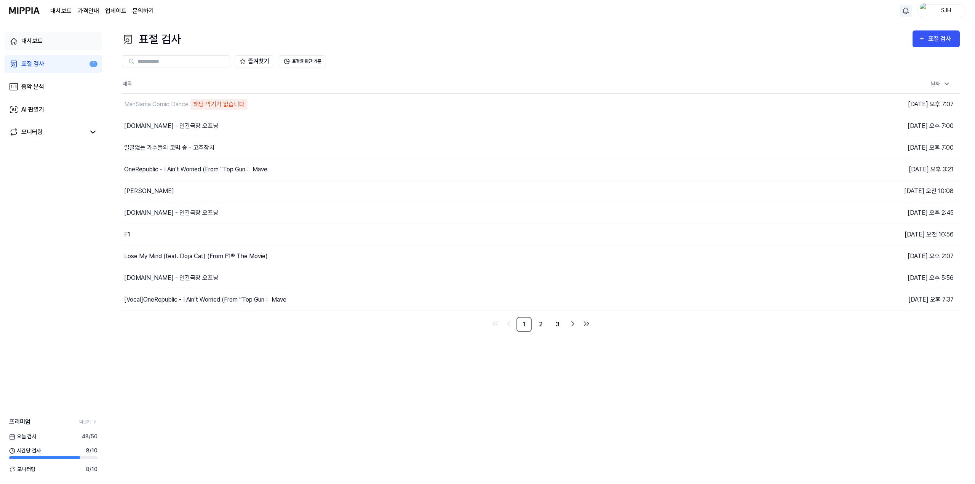
click at [39, 43] on div "대시보드" at bounding box center [31, 41] width 21 height 9
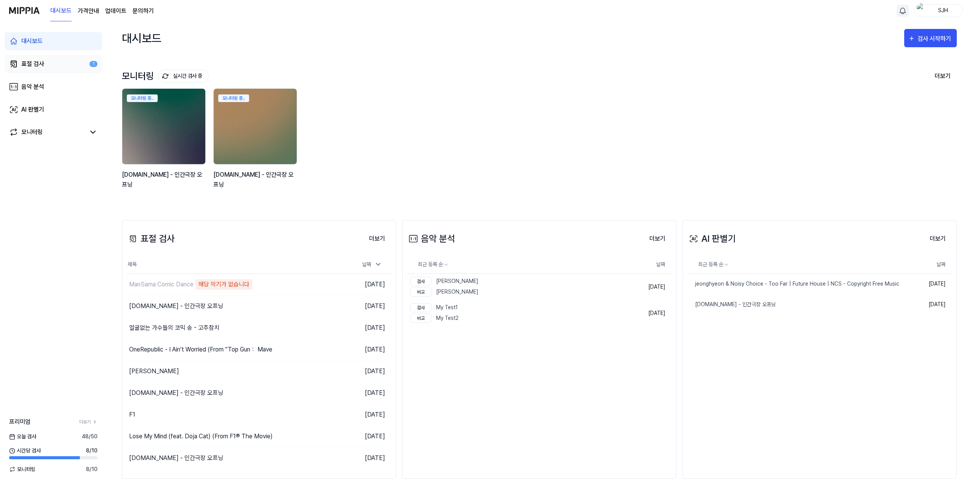
click at [39, 63] on div "표절 검사" at bounding box center [32, 63] width 23 height 9
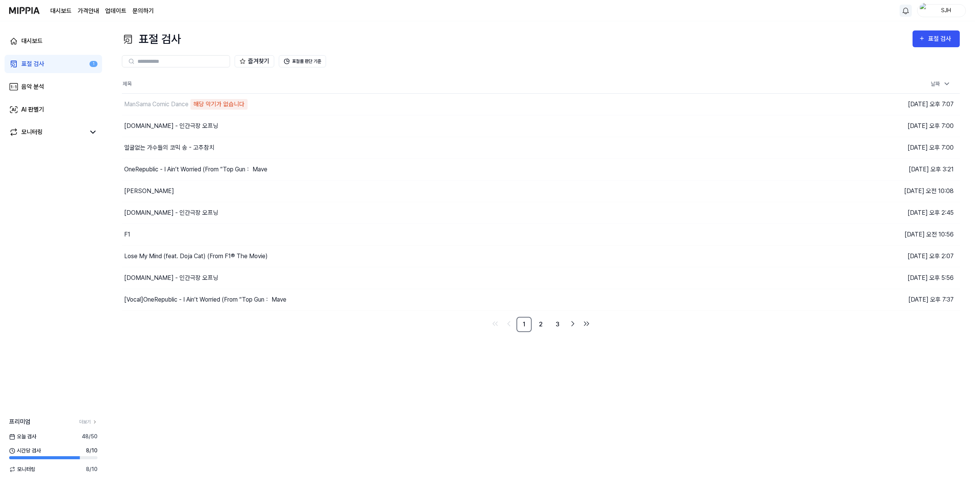
click at [273, 395] on div "표절 검사 표절 검사 표절 검사 음악 분석 AI 판별기 즐겨찾기 표절률 판단 기준 제목 날짜 ManSama Comic Dance 해당 악기가 …" at bounding box center [541, 252] width 868 height 463
click at [937, 42] on div "표절 검사" at bounding box center [941, 39] width 26 height 10
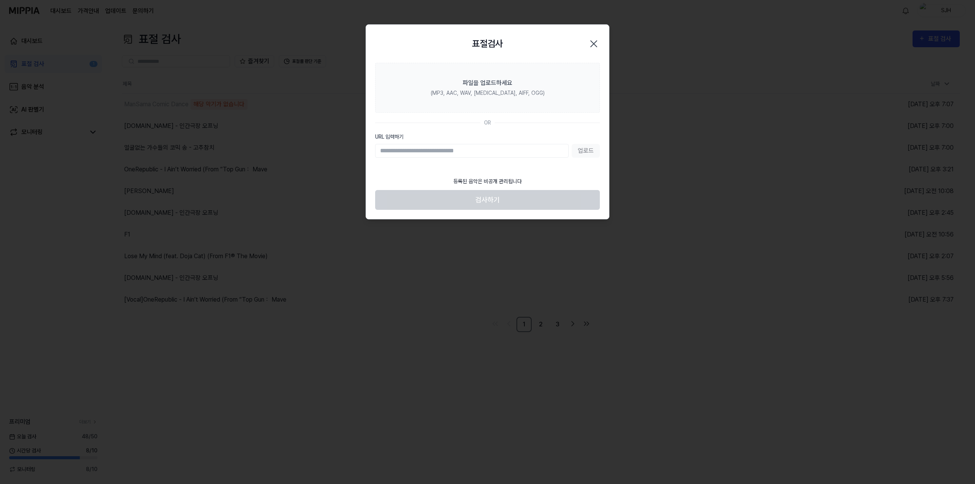
click at [477, 153] on input "URL 입력하기" at bounding box center [471, 151] width 193 height 14
type input "**********"
click at [581, 153] on button "업로드" at bounding box center [586, 151] width 28 height 14
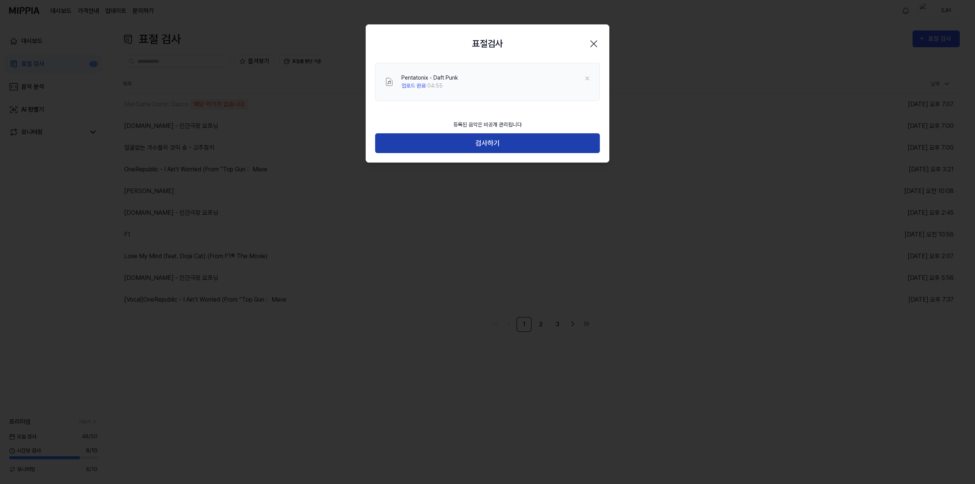
click at [491, 139] on button "검사하기" at bounding box center [487, 143] width 225 height 20
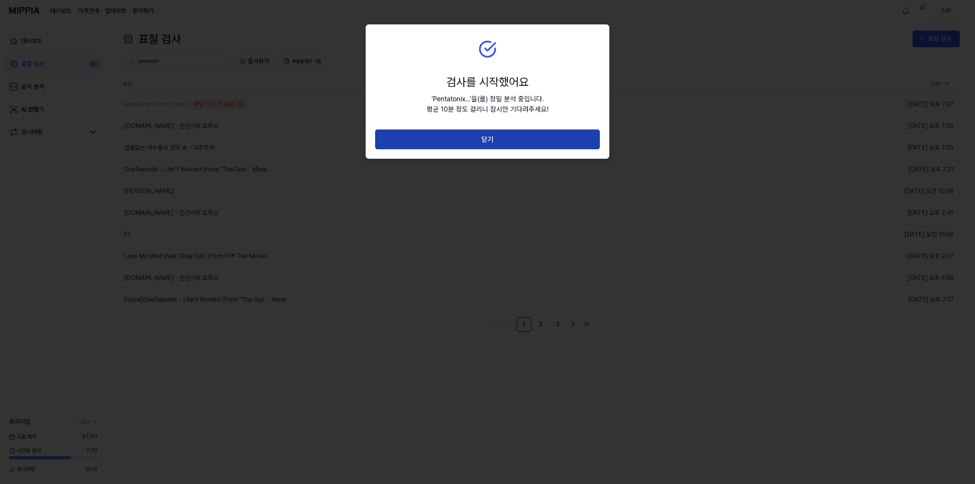
click at [491, 141] on button "닫기" at bounding box center [487, 139] width 225 height 20
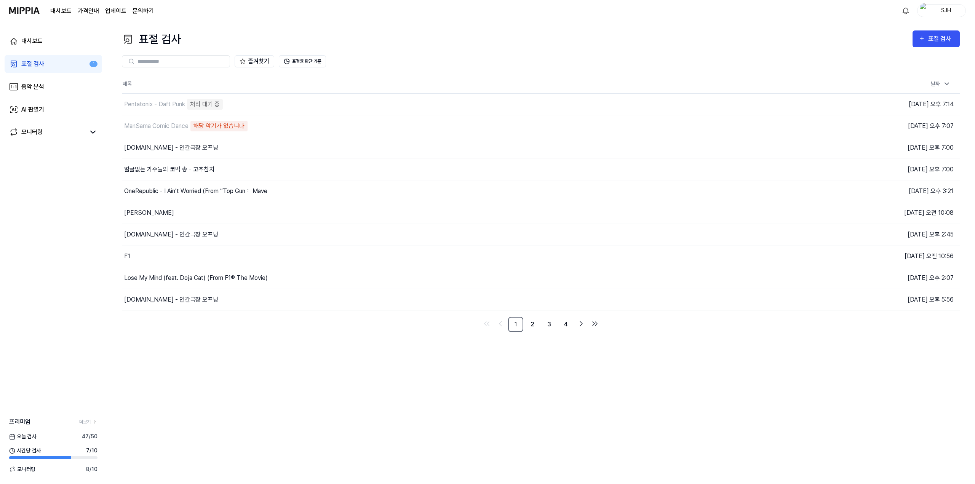
click at [356, 382] on div "표절 검사 표절 검사 표절 검사 음악 분석 AI 판별기 즐겨찾기 표절률 판단 기준 제목 날짜 Pentatonix - Daft Punk 처리 대…" at bounding box center [541, 252] width 868 height 463
